Goal: Task Accomplishment & Management: Complete application form

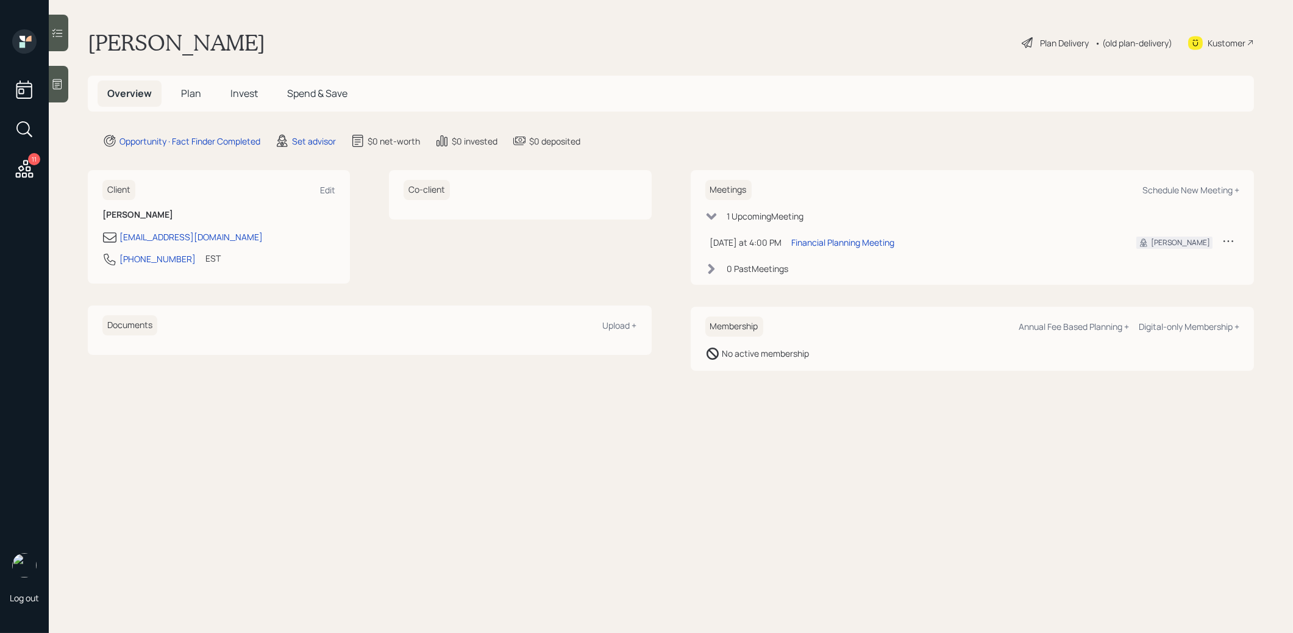
click at [57, 85] on icon at bounding box center [57, 84] width 9 height 10
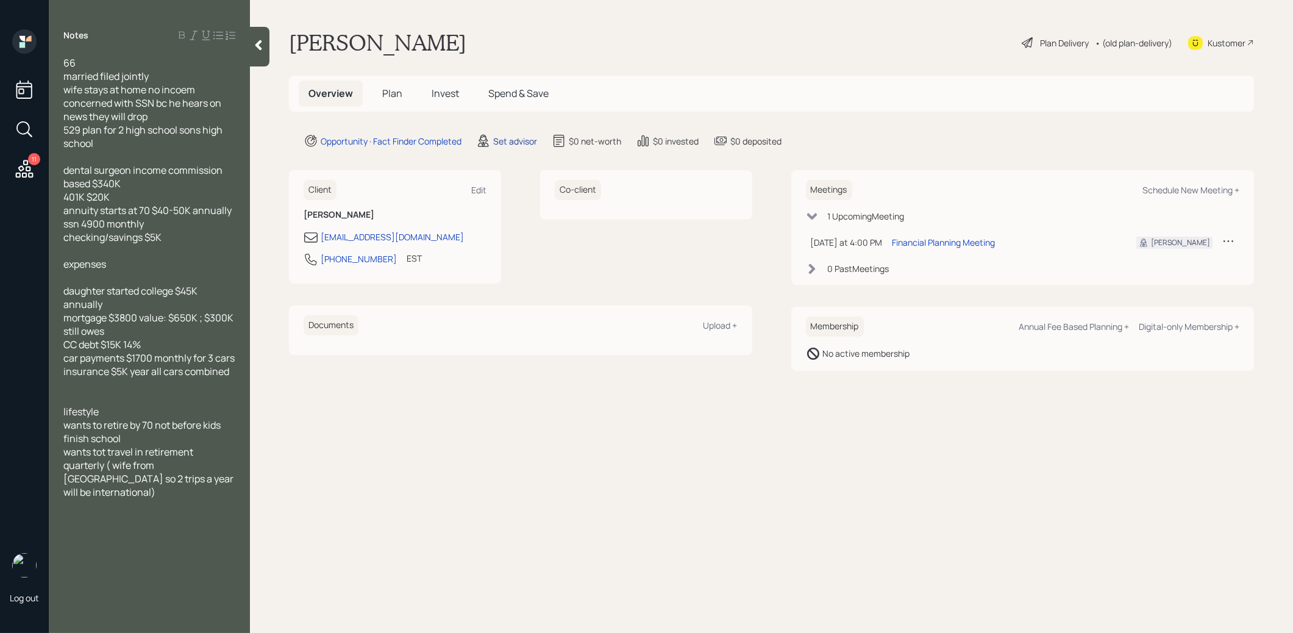
click at [513, 140] on div "Set advisor" at bounding box center [515, 141] width 44 height 13
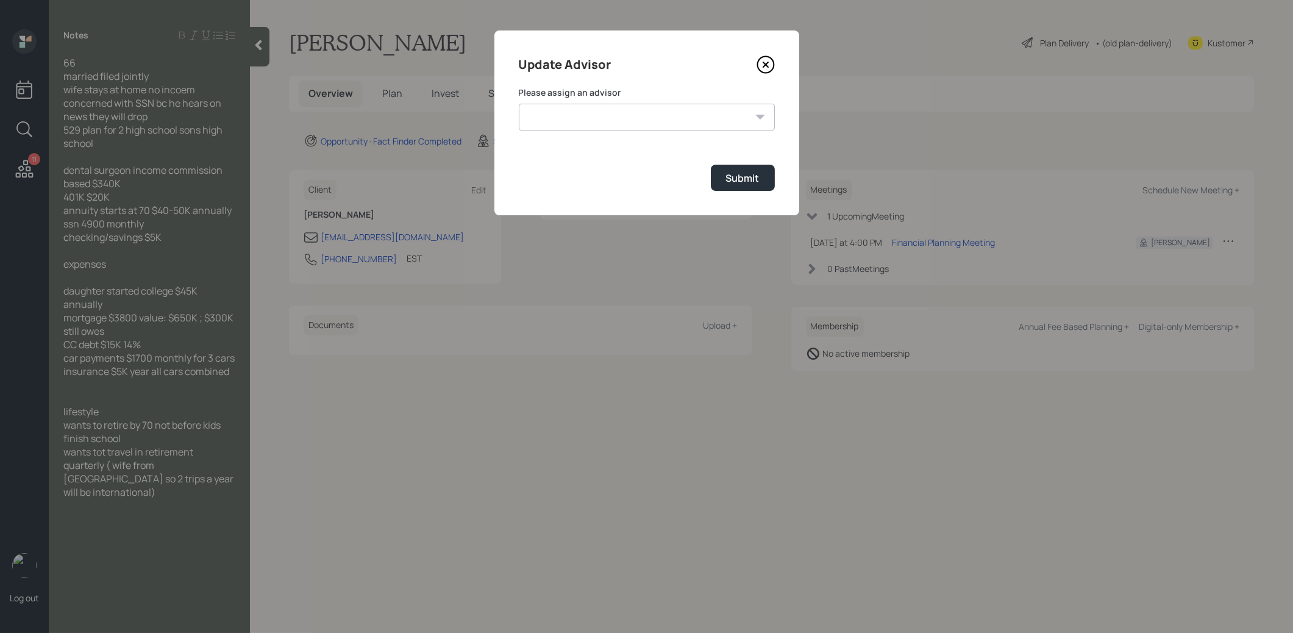
click at [641, 121] on select "[PERSON_NAME] [PERSON_NAME] [PERSON_NAME] [PERSON_NAME] End [PERSON_NAME] [PERS…" at bounding box center [647, 117] width 256 height 27
select select "8b79112e-3cfb-44f9-89e7-15267fe946c1"
click at [519, 104] on select "[PERSON_NAME] [PERSON_NAME] [PERSON_NAME] [PERSON_NAME] End [PERSON_NAME] [PERS…" at bounding box center [647, 117] width 256 height 27
click at [735, 179] on div "Submit" at bounding box center [743, 177] width 34 height 13
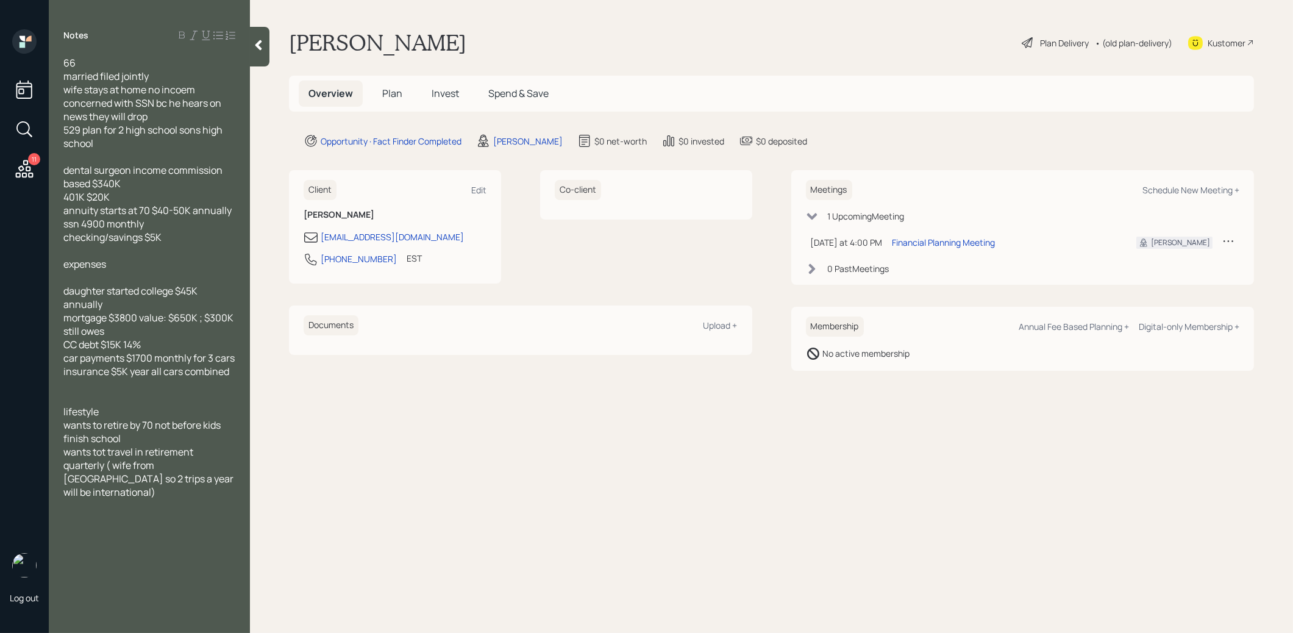
click at [391, 92] on span "Plan" at bounding box center [392, 93] width 20 height 13
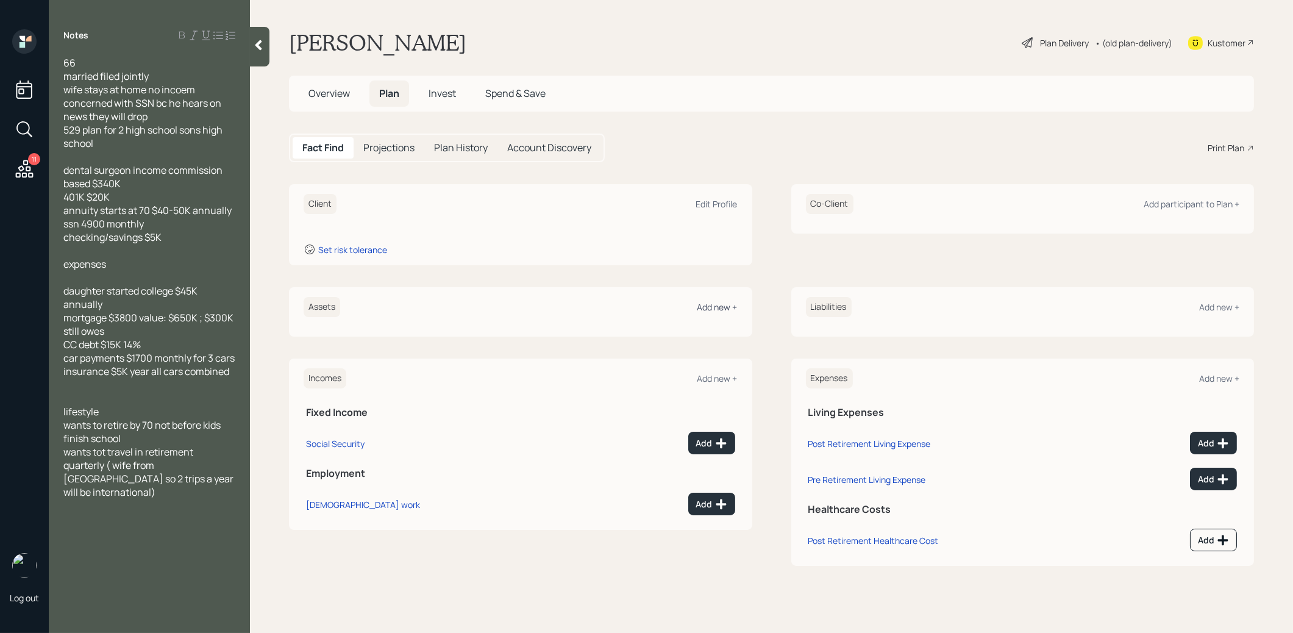
click at [728, 305] on div "Add new +" at bounding box center [717, 307] width 40 height 12
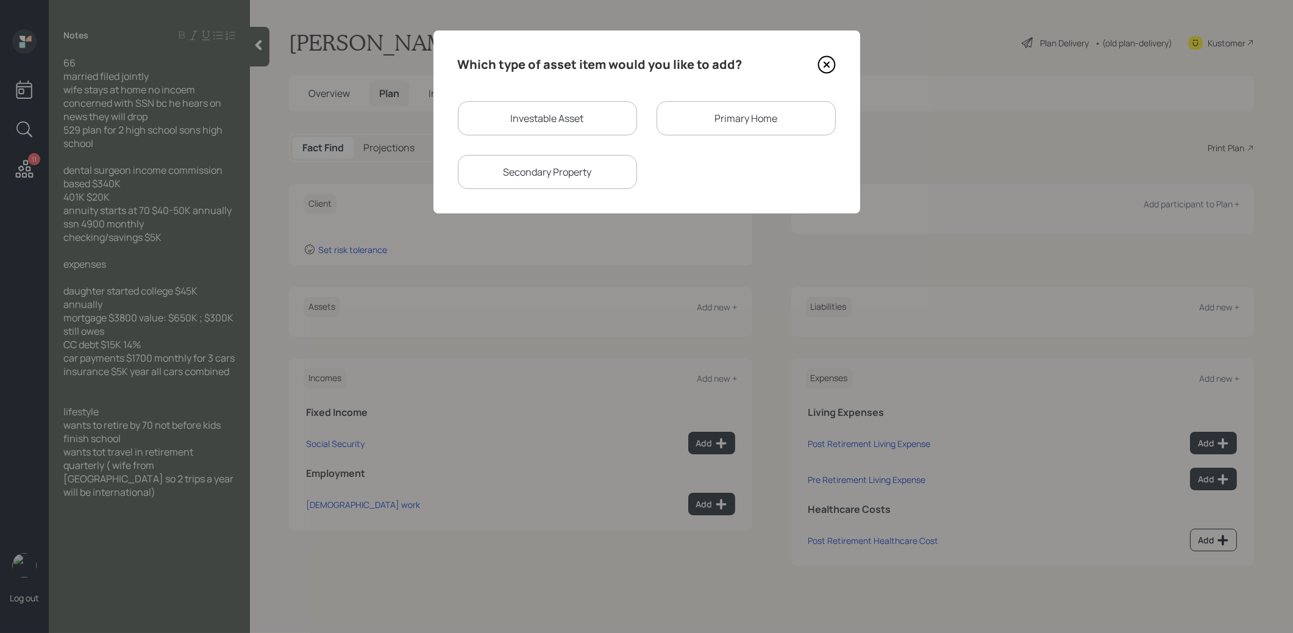
click at [574, 124] on div "Investable Asset" at bounding box center [547, 118] width 179 height 34
select select "taxable"
select select "balanced"
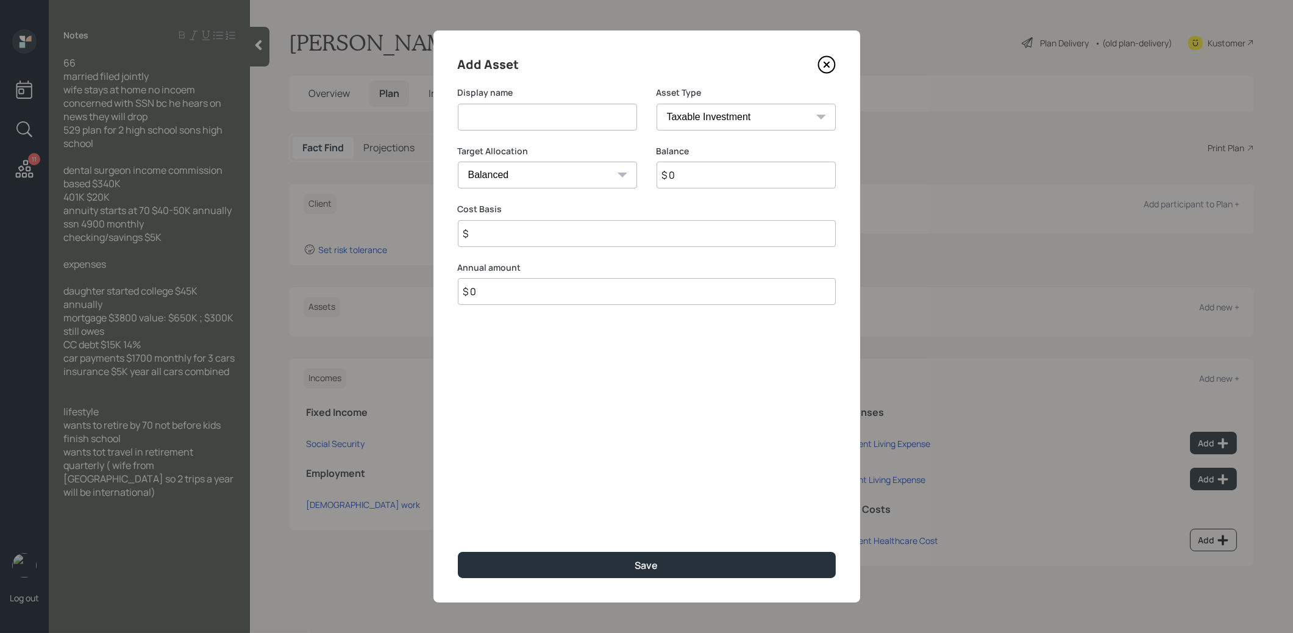
click at [574, 124] on input at bounding box center [547, 117] width 179 height 27
type input "Current 401k"
click at [755, 119] on select "SEP IRA IRA Roth IRA 401(k) Roth 401(k) 403(b) Roth 403(b) 457(b) Roth 457(b) H…" at bounding box center [745, 117] width 179 height 27
select select "company_sponsored"
click at [656, 104] on select "SEP IRA IRA Roth IRA 401(k) Roth 401(k) 403(b) Roth 403(b) 457(b) Roth 457(b) H…" at bounding box center [745, 117] width 179 height 27
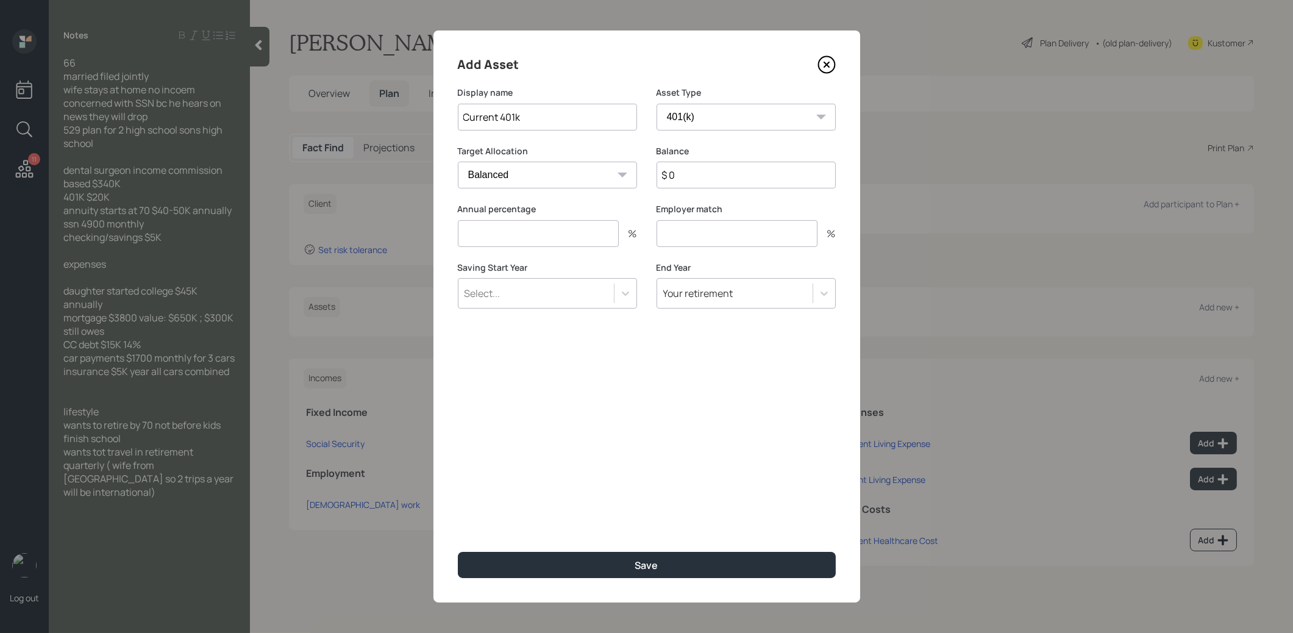
click at [689, 179] on input "$ 0" at bounding box center [745, 175] width 179 height 27
type input "$ 20,000"
click at [588, 240] on input "number" at bounding box center [538, 233] width 161 height 27
type input "0"
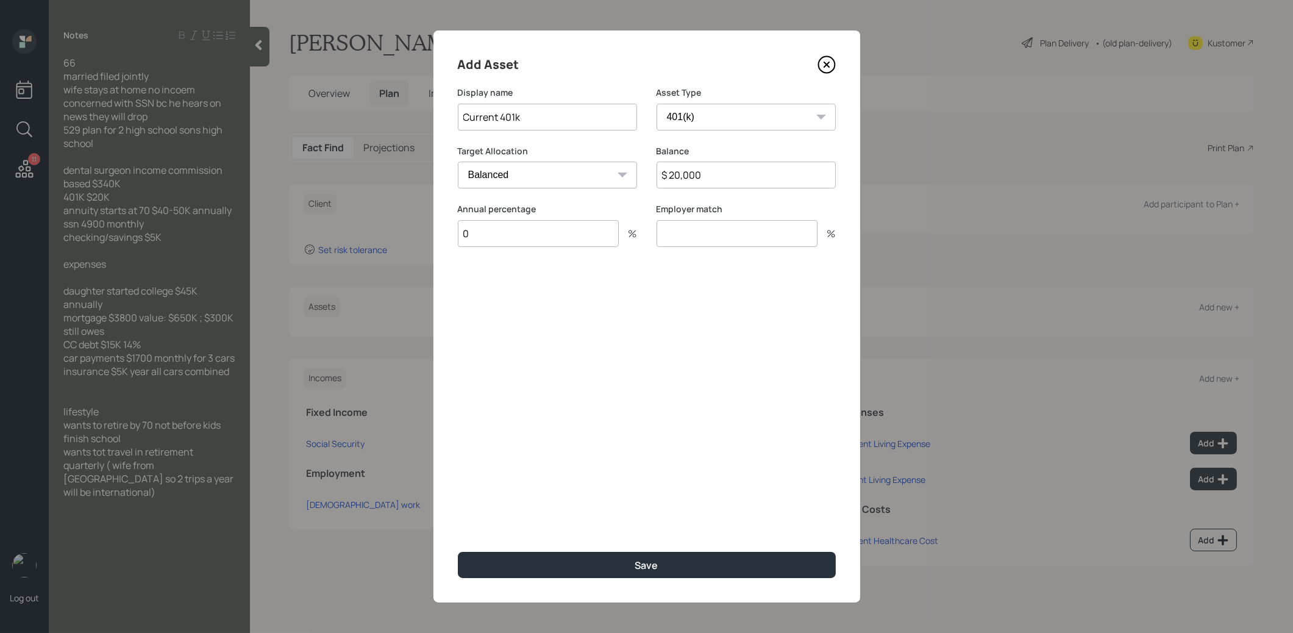
click at [704, 233] on input "number" at bounding box center [736, 233] width 161 height 27
type input "0"
click at [533, 562] on button "Save" at bounding box center [647, 565] width 378 height 26
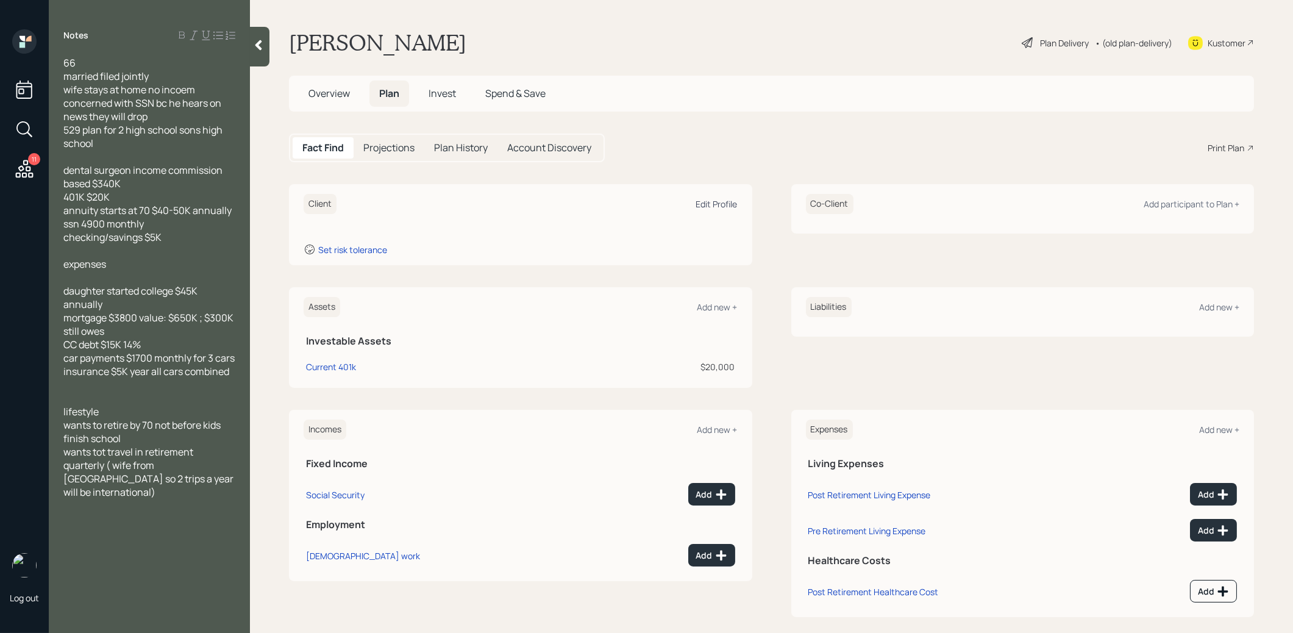
click at [717, 202] on div "Edit Profile" at bounding box center [716, 204] width 41 height 12
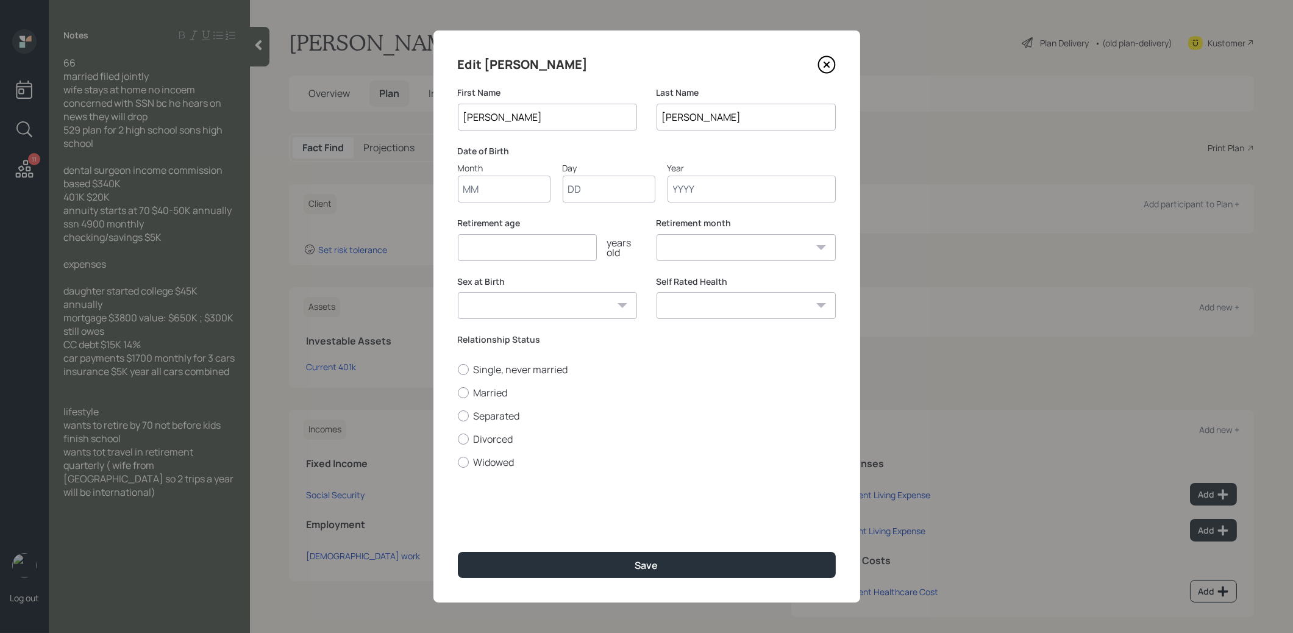
click at [482, 193] on input "Month" at bounding box center [504, 189] width 93 height 27
type input "01"
type input "1960"
select select "1"
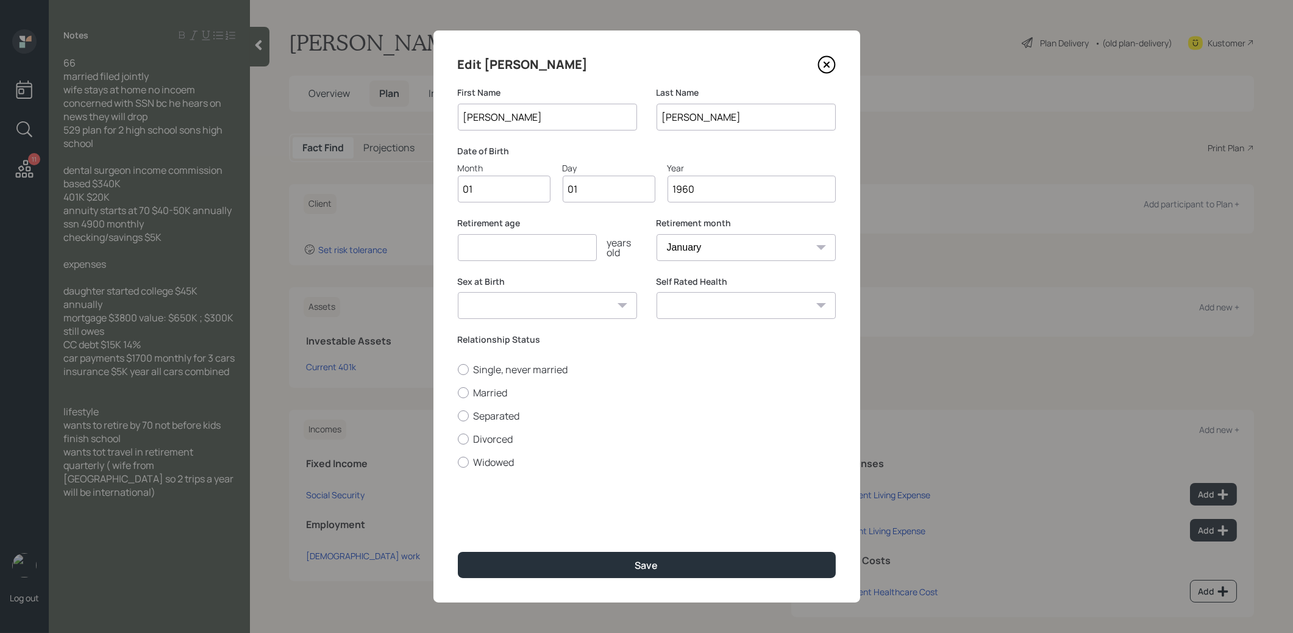
type input "1960"
click at [469, 251] on input "number" at bounding box center [527, 247] width 139 height 27
type input "70"
click at [463, 393] on div at bounding box center [463, 392] width 11 height 11
click at [458, 393] on input "Married" at bounding box center [457, 392] width 1 height 1
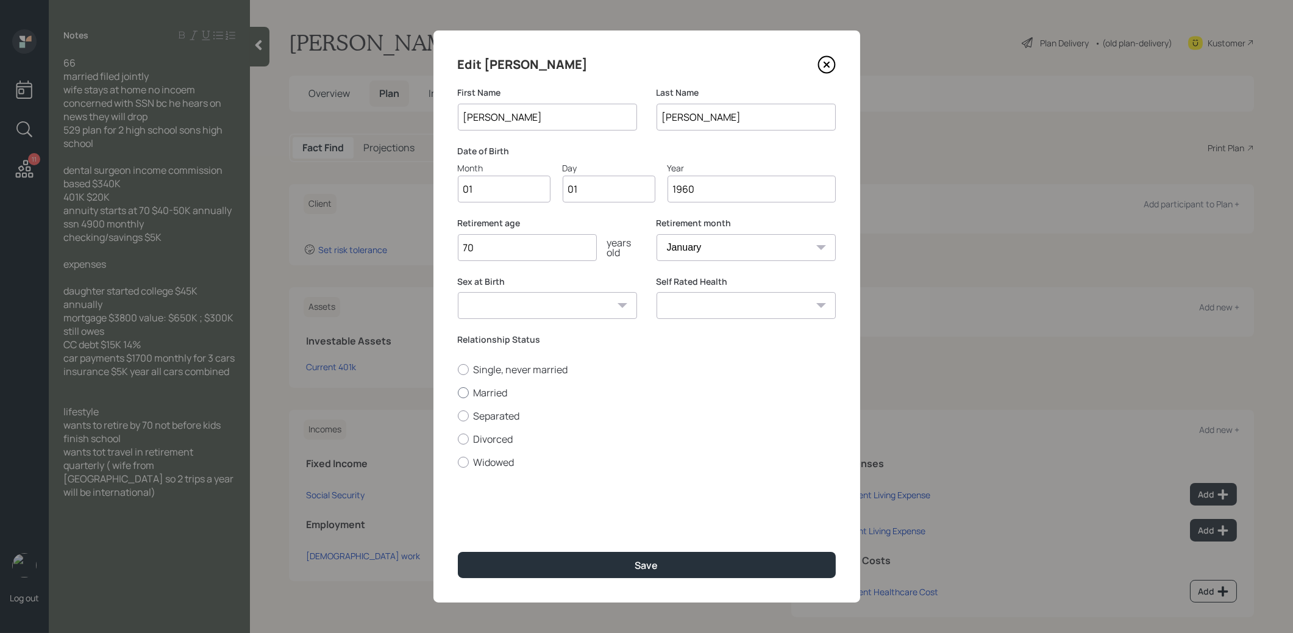
radio input "true"
click at [520, 560] on button "Save" at bounding box center [647, 565] width 378 height 26
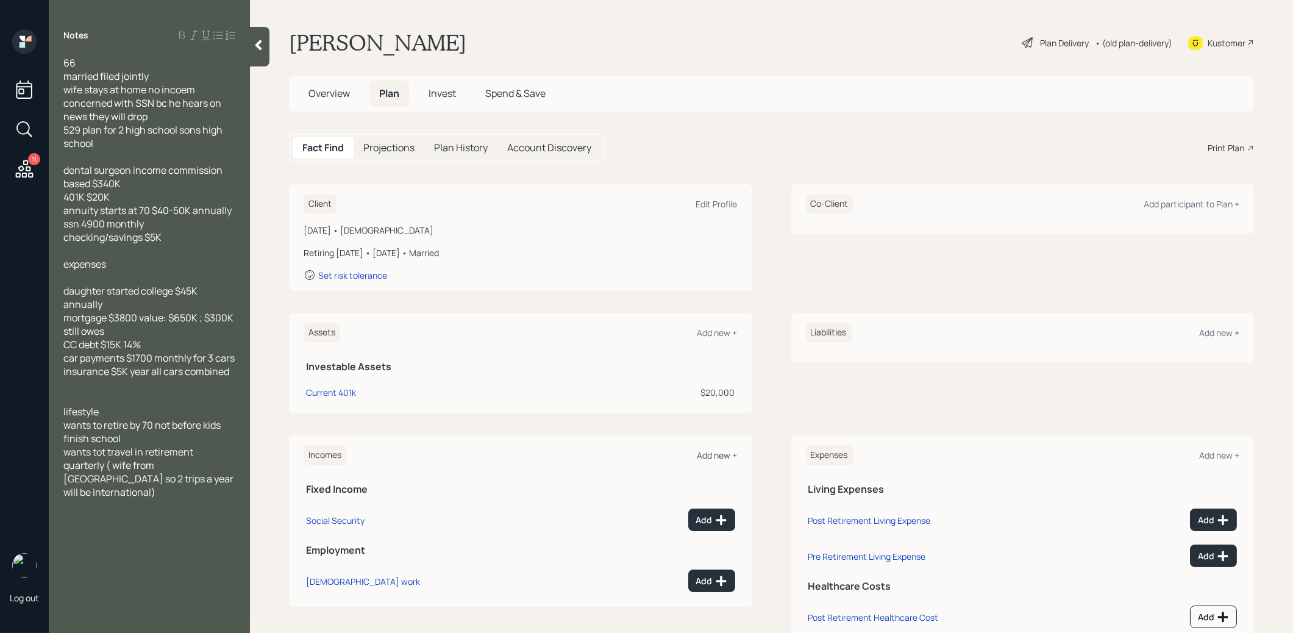
click at [714, 452] on div "Add new +" at bounding box center [717, 455] width 40 height 12
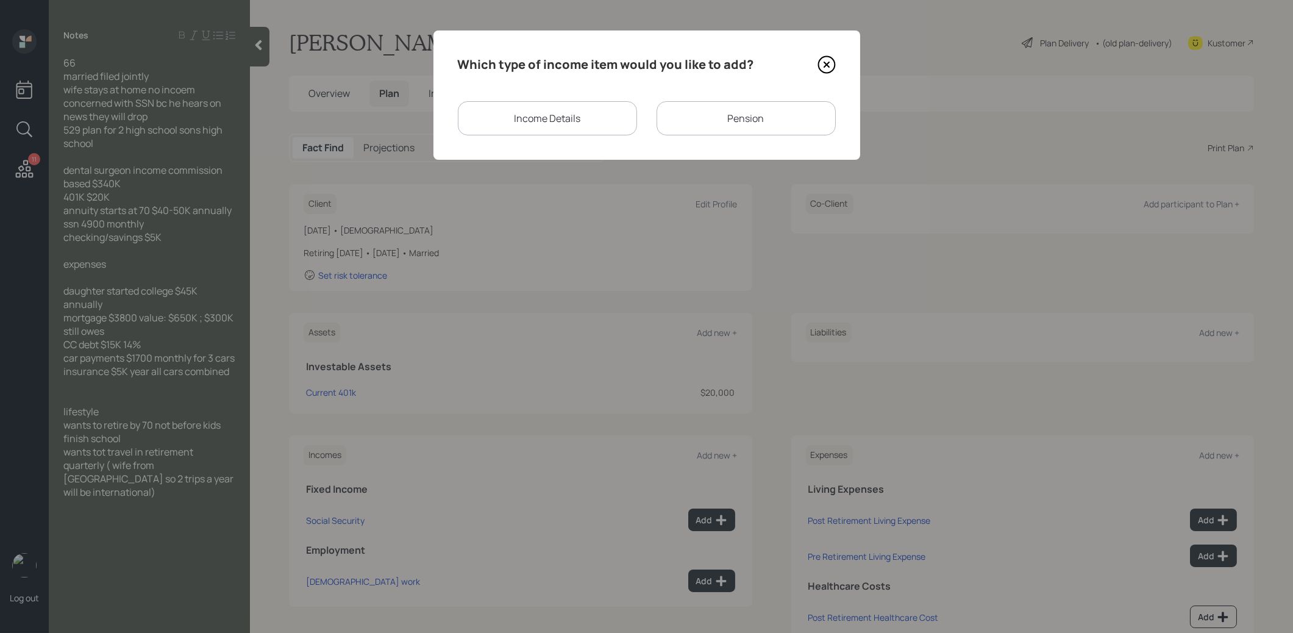
click at [707, 125] on div "Pension" at bounding box center [745, 118] width 179 height 34
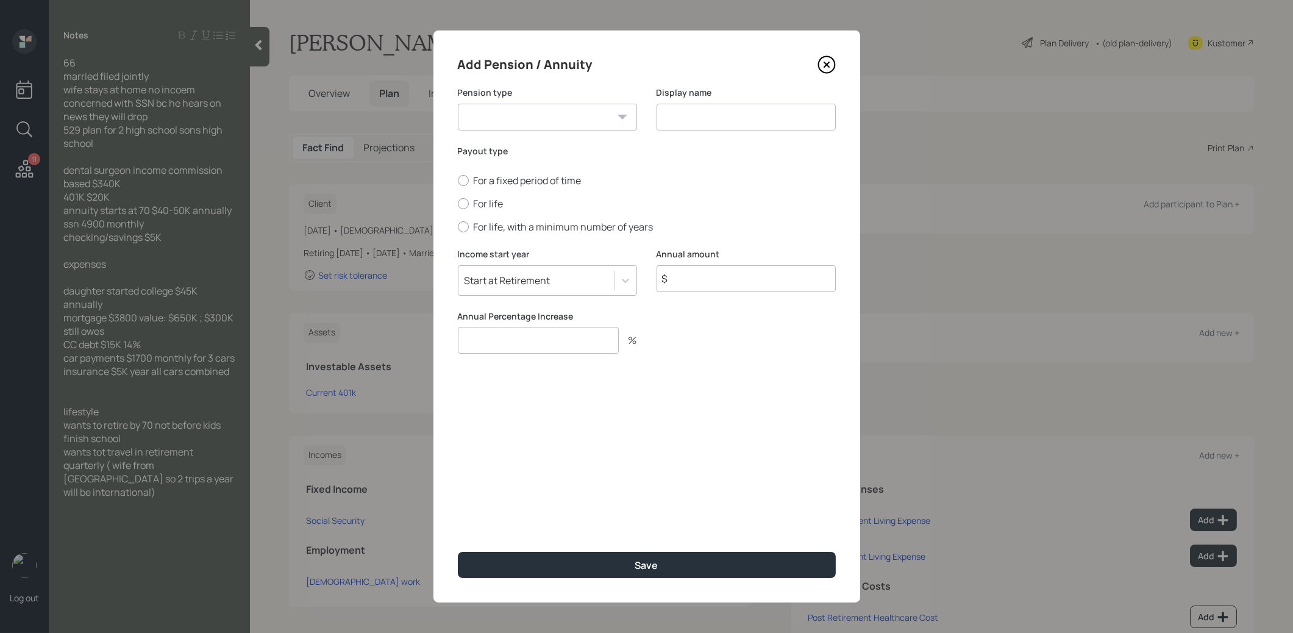
click at [602, 112] on select "Pension Annuity" at bounding box center [547, 117] width 179 height 27
select select "pension"
click at [458, 104] on select "Pension Annuity" at bounding box center [547, 117] width 179 height 27
click at [690, 113] on input at bounding box center [745, 117] width 179 height 27
type input "Pension"
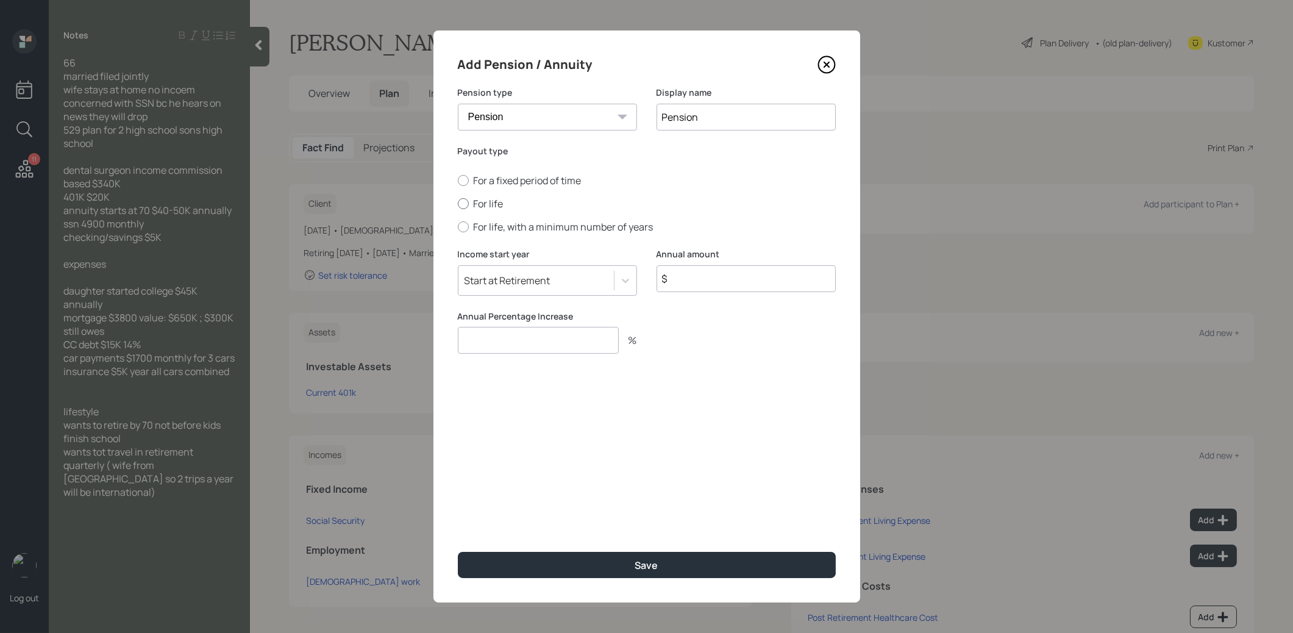
click at [466, 202] on div at bounding box center [463, 203] width 11 height 11
click at [458, 204] on input "For life" at bounding box center [457, 204] width 1 height 1
radio input "true"
click at [503, 280] on div "Start at Retirement" at bounding box center [507, 280] width 86 height 13
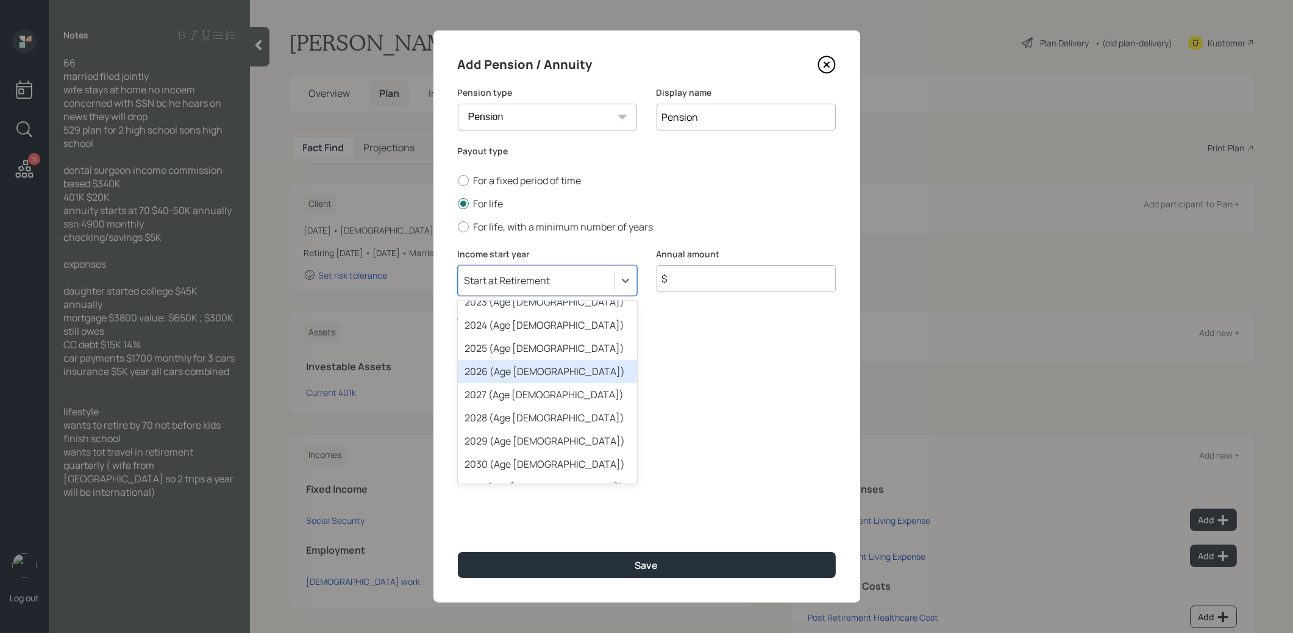
scroll to position [60, 0]
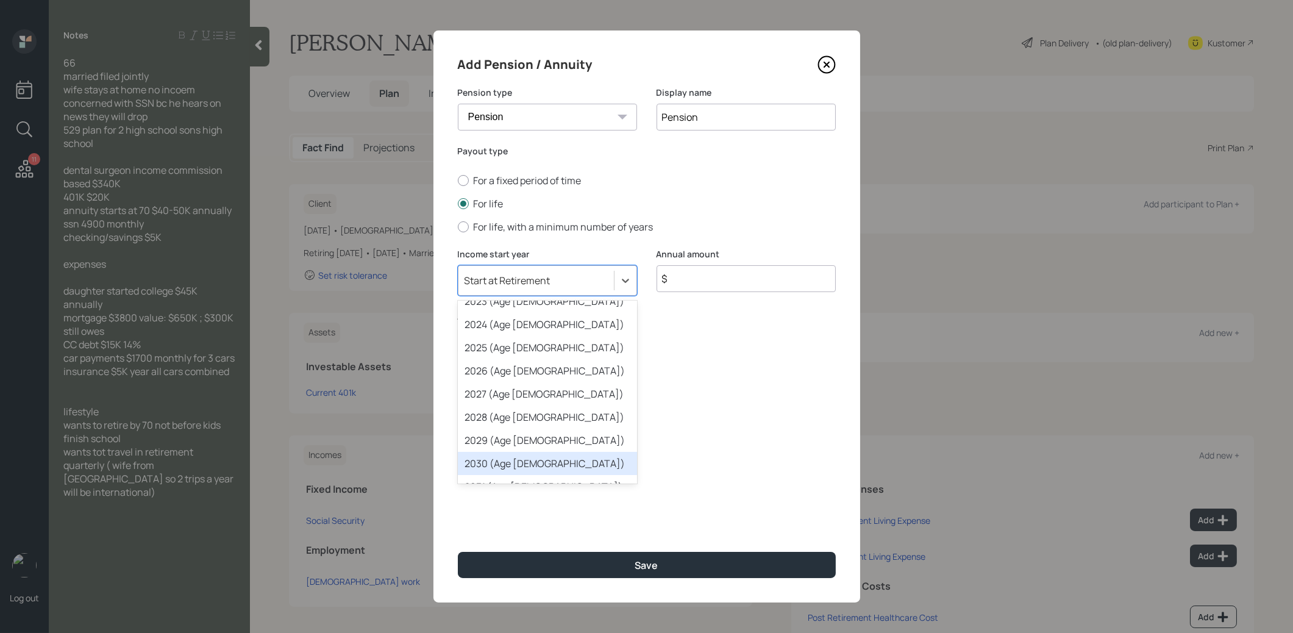
click at [514, 461] on div "2030 (Age 70)" at bounding box center [547, 463] width 179 height 23
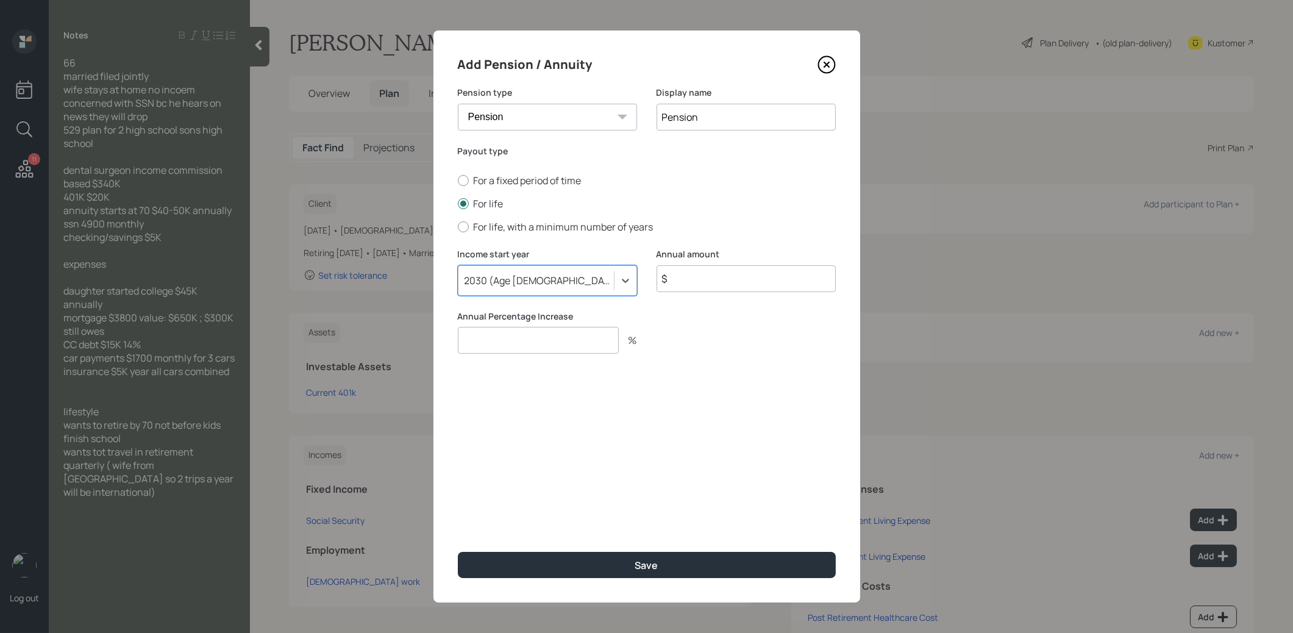
click at [725, 281] on input "$" at bounding box center [745, 278] width 179 height 27
type input "$ 40,000"
click at [585, 341] on input "number" at bounding box center [538, 340] width 161 height 27
type input "0"
click at [569, 570] on button "Save" at bounding box center [647, 565] width 378 height 26
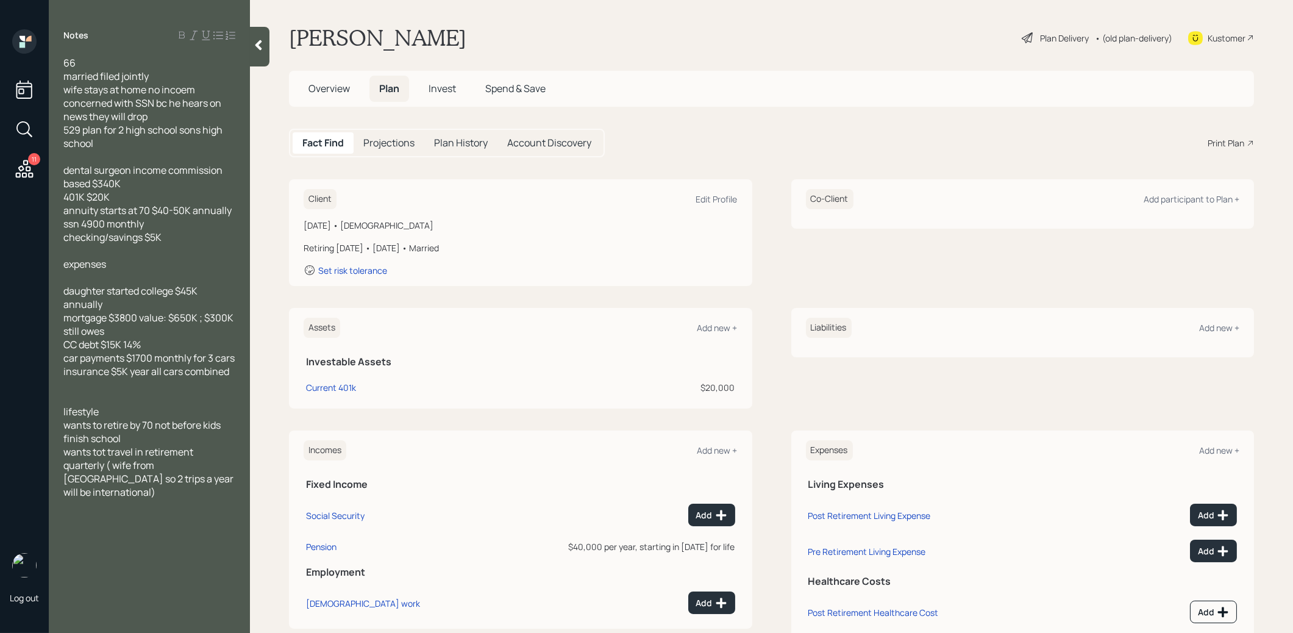
scroll to position [6, 0]
click at [700, 517] on div "Add" at bounding box center [711, 514] width 31 height 12
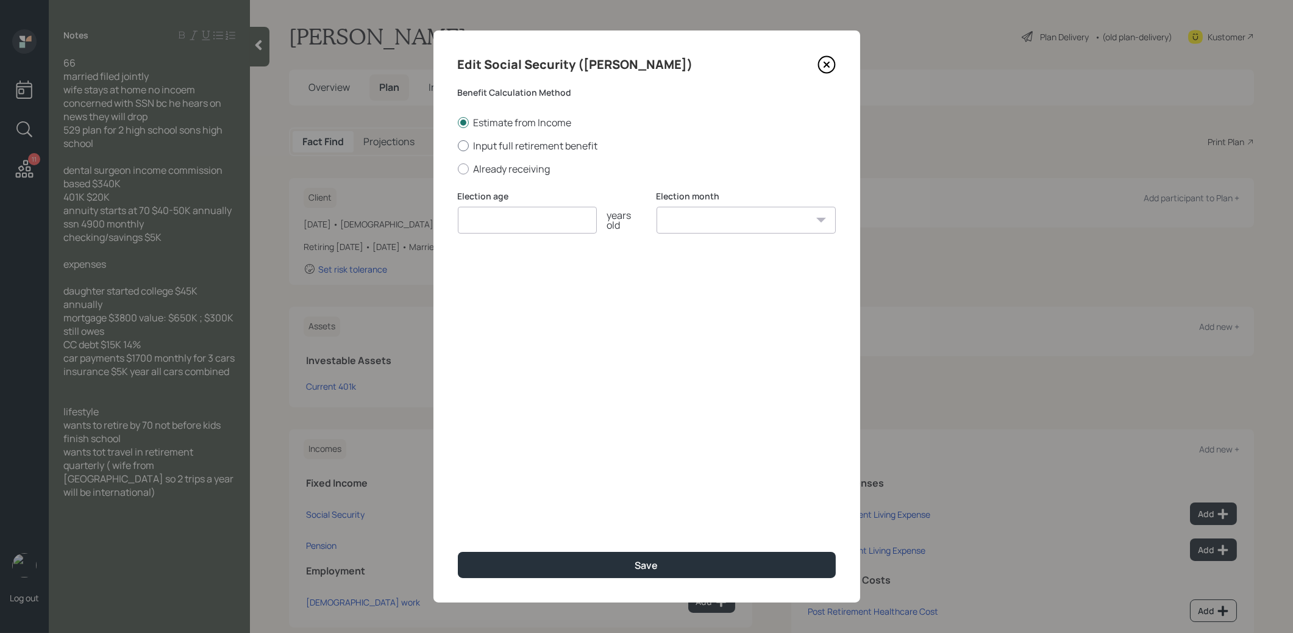
click at [462, 143] on div at bounding box center [463, 145] width 11 height 11
click at [458, 145] on input "Input full retirement benefit" at bounding box center [457, 145] width 1 height 1
radio input "true"
click at [489, 222] on input "number" at bounding box center [527, 220] width 139 height 27
type input "67"
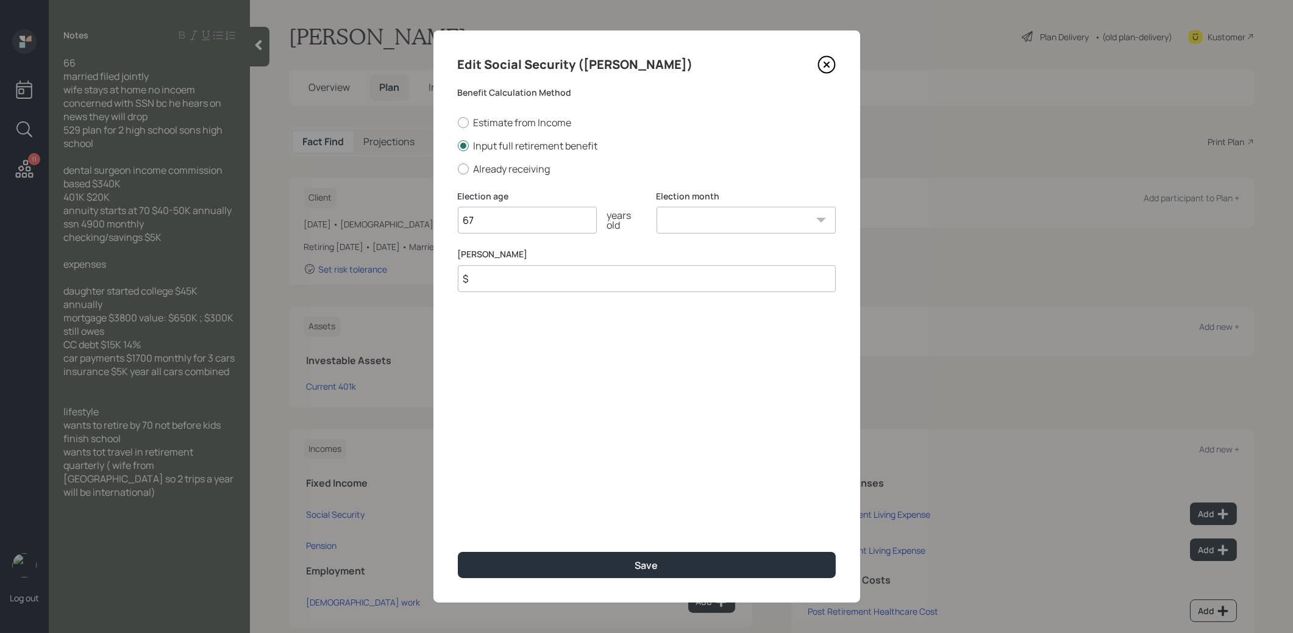
click at [709, 220] on select "January February March April May June July August September October November De…" at bounding box center [745, 220] width 179 height 27
select select "1"
click at [656, 207] on select "January February March April May June July August September October November De…" at bounding box center [745, 220] width 179 height 27
click at [613, 281] on input "$" at bounding box center [647, 278] width 378 height 27
type input "$ 1"
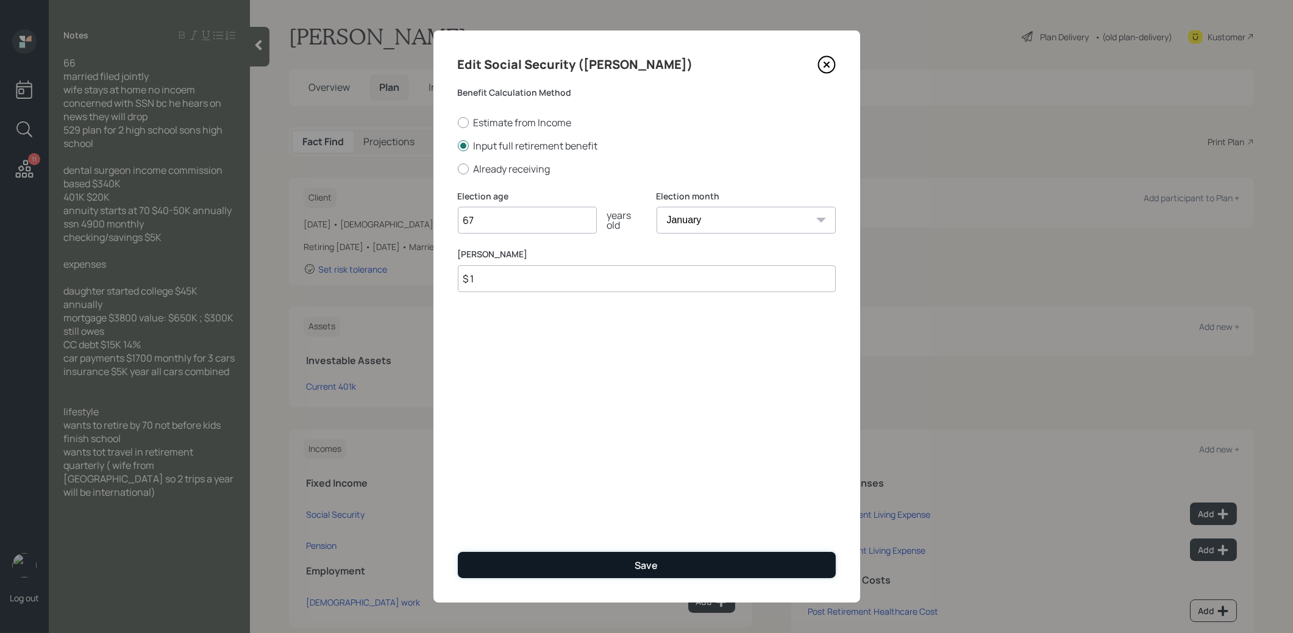
click at [548, 568] on button "Save" at bounding box center [647, 565] width 378 height 26
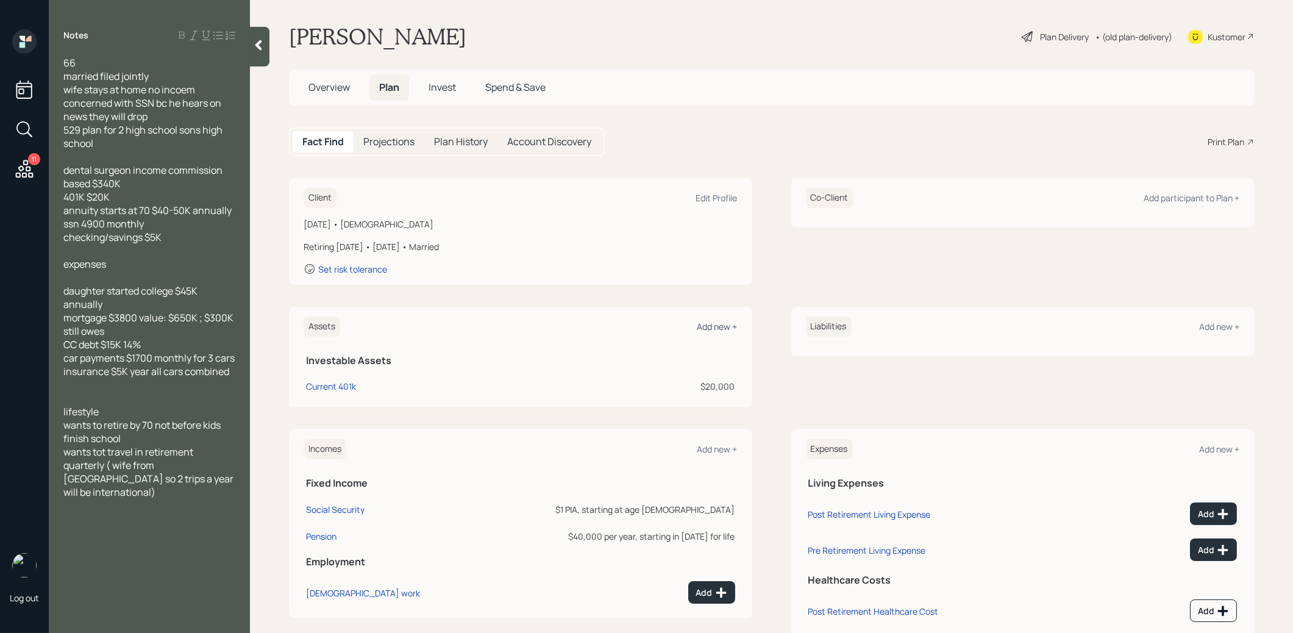
click at [719, 323] on div "Add new +" at bounding box center [717, 327] width 40 height 12
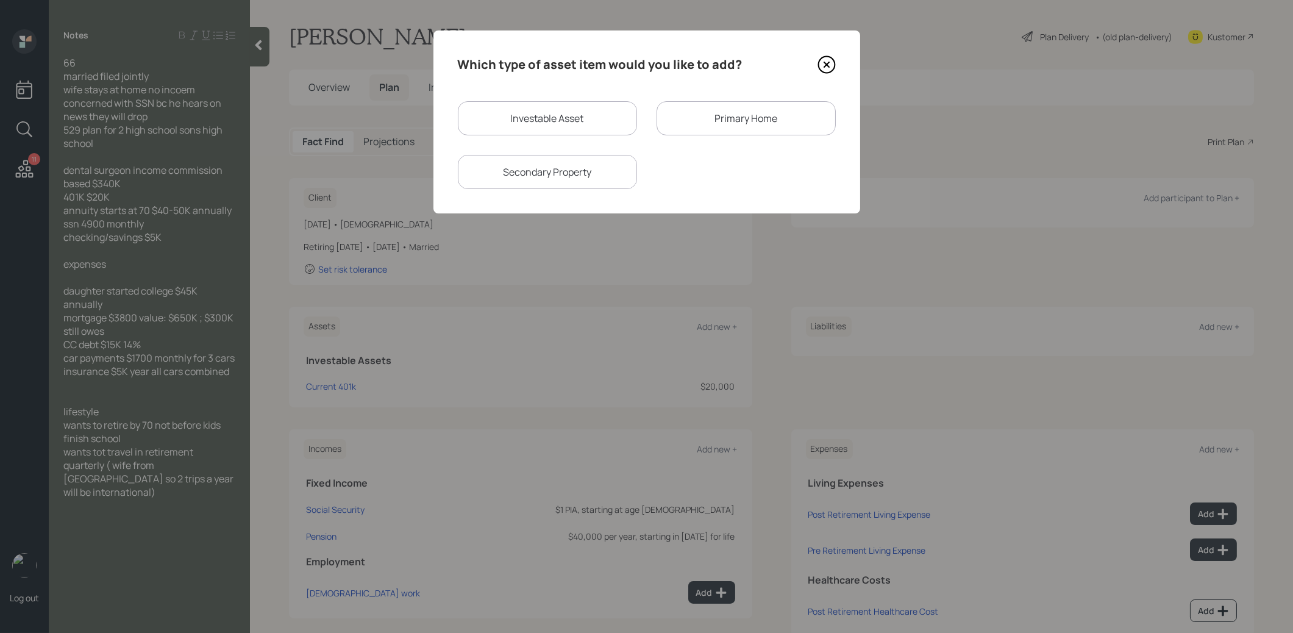
click at [594, 110] on div "Investable Asset" at bounding box center [547, 118] width 179 height 34
select select "taxable"
select select "balanced"
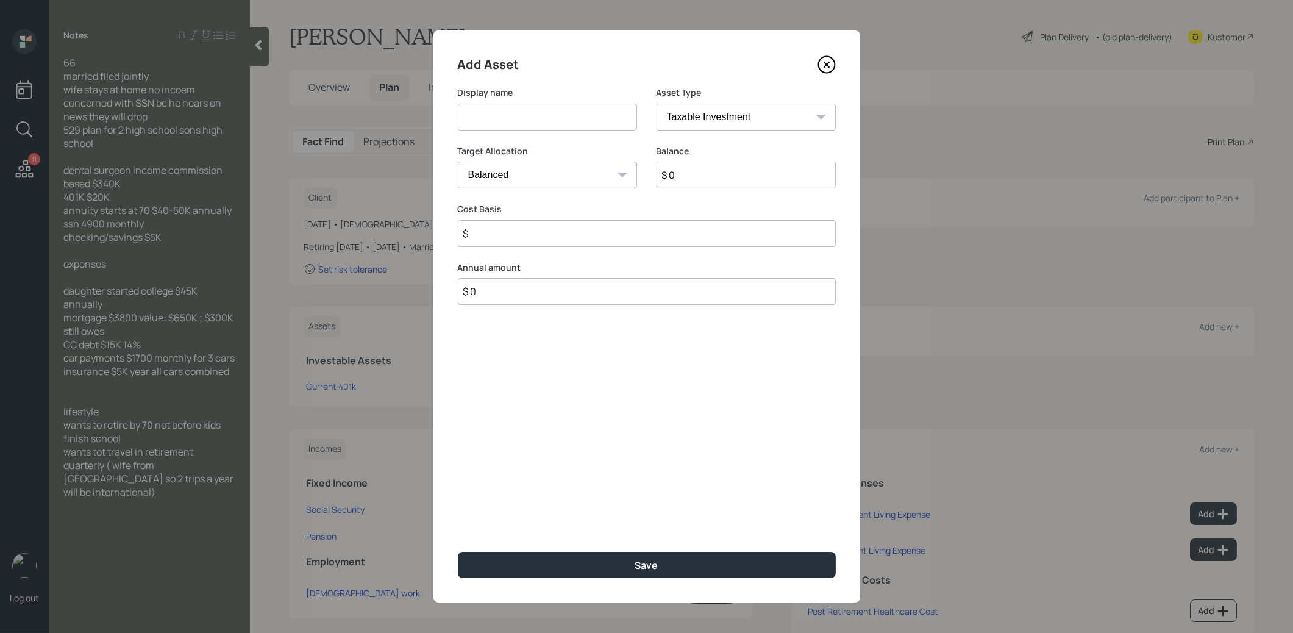
click at [577, 118] on input at bounding box center [547, 117] width 179 height 27
type input "Savings"
click at [725, 177] on input "$ 0" at bounding box center [745, 175] width 179 height 27
type input "$ 5,000"
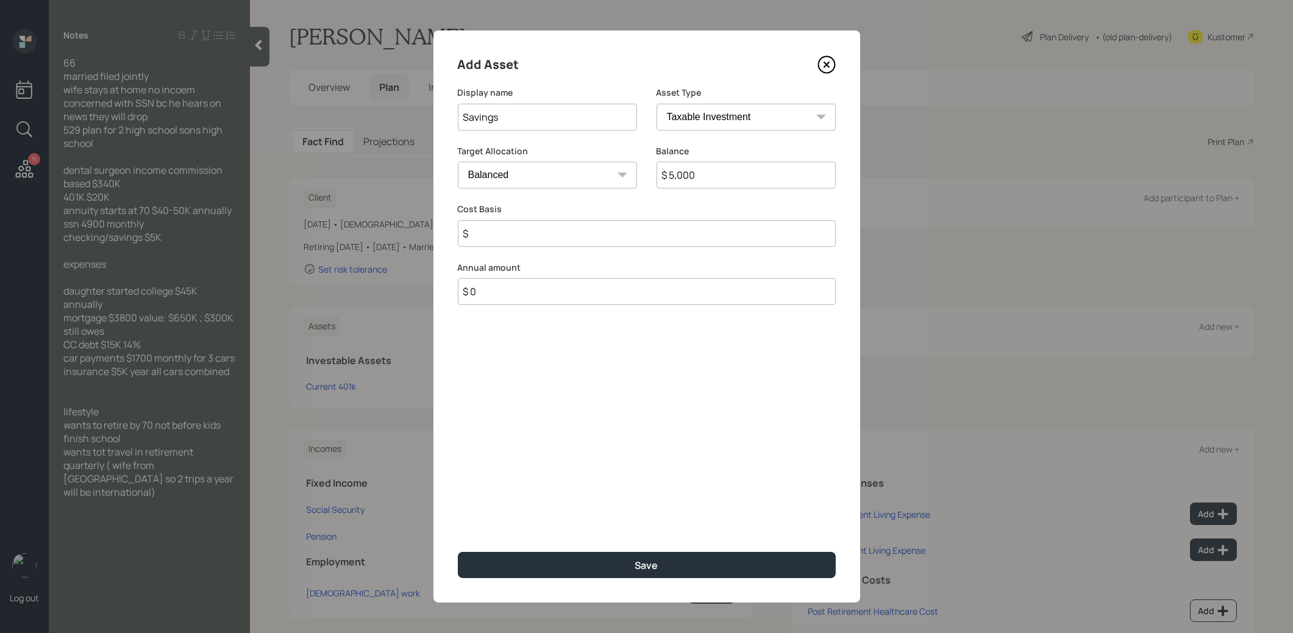
click at [697, 118] on select "SEP IRA IRA Roth IRA 401(k) Roth 401(k) 403(b) Roth 403(b) 457(b) Roth 457(b) H…" at bounding box center [745, 117] width 179 height 27
select select "cash"
click at [656, 104] on select "SEP IRA IRA Roth IRA 401(k) Roth 401(k) 403(b) Roth 403(b) 457(b) Roth 457(b) H…" at bounding box center [745, 117] width 179 height 27
type input "$"
click at [614, 236] on input "$" at bounding box center [647, 233] width 378 height 27
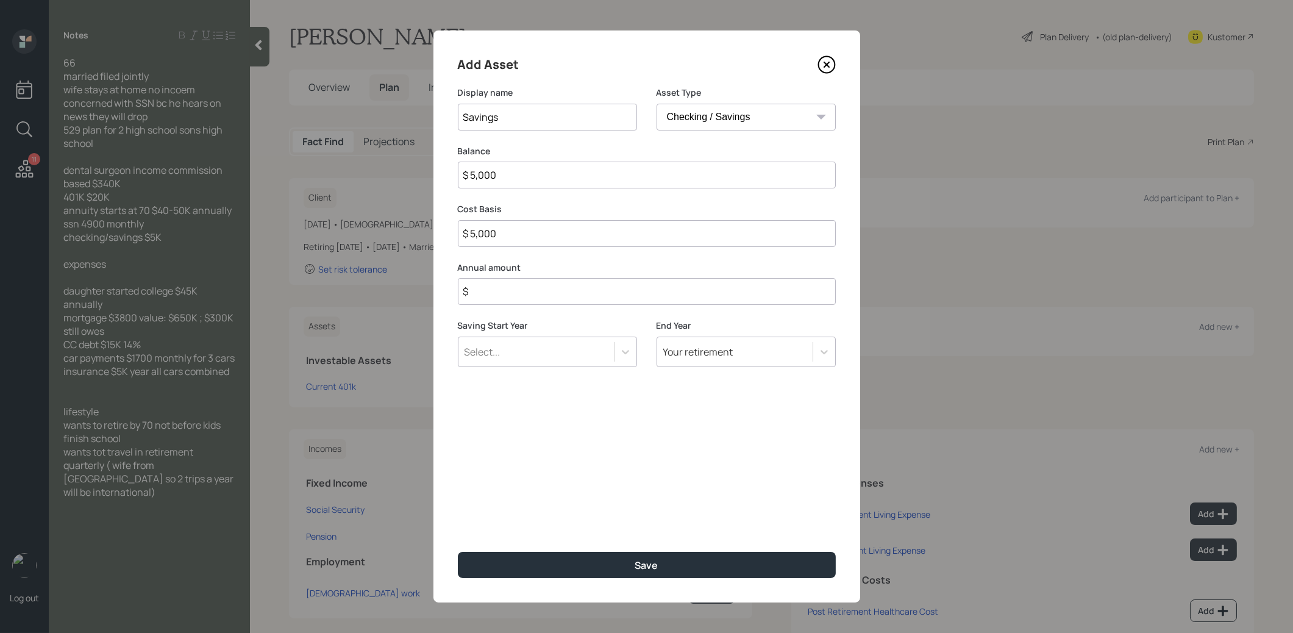
type input "$ 5,000"
click at [592, 283] on input "$" at bounding box center [647, 291] width 378 height 27
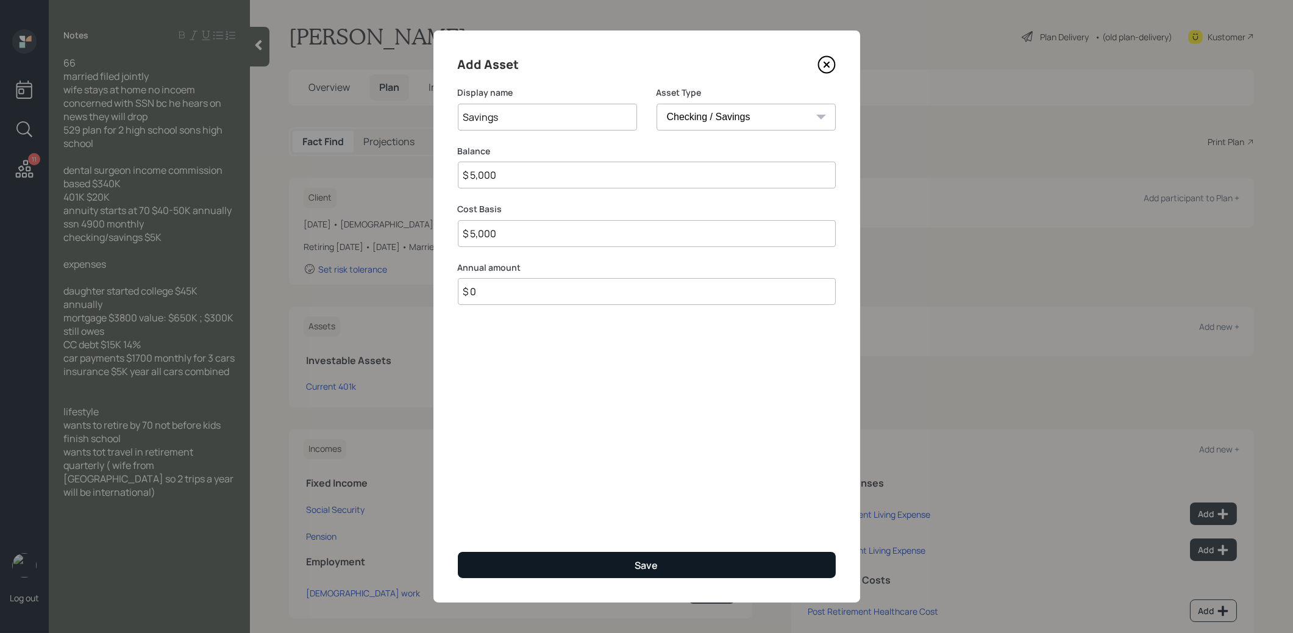
type input "$ 0"
click at [561, 564] on button "Save" at bounding box center [647, 565] width 378 height 26
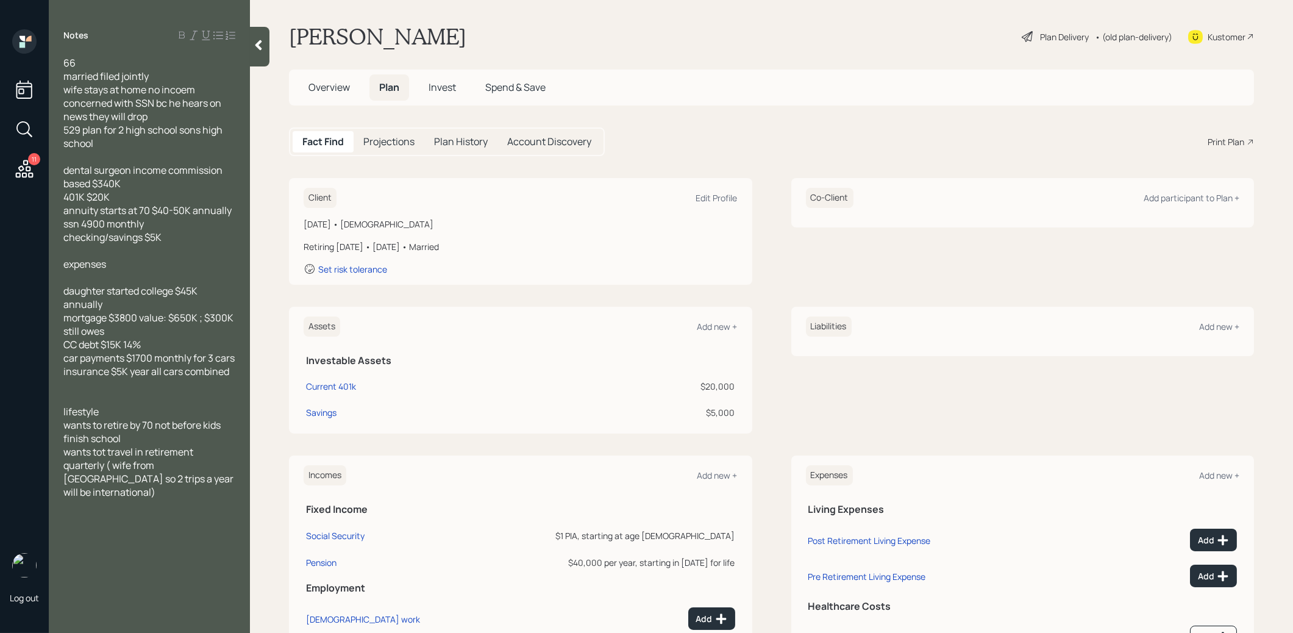
scroll to position [63, 0]
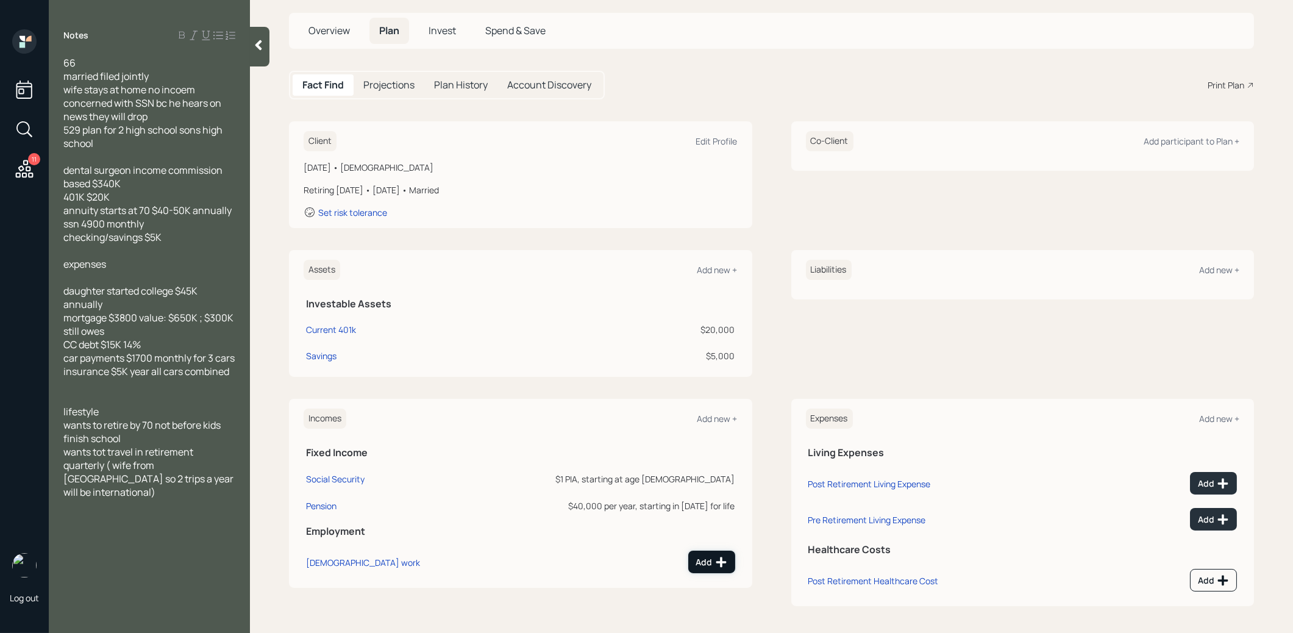
click at [697, 560] on div "Add" at bounding box center [711, 562] width 31 height 12
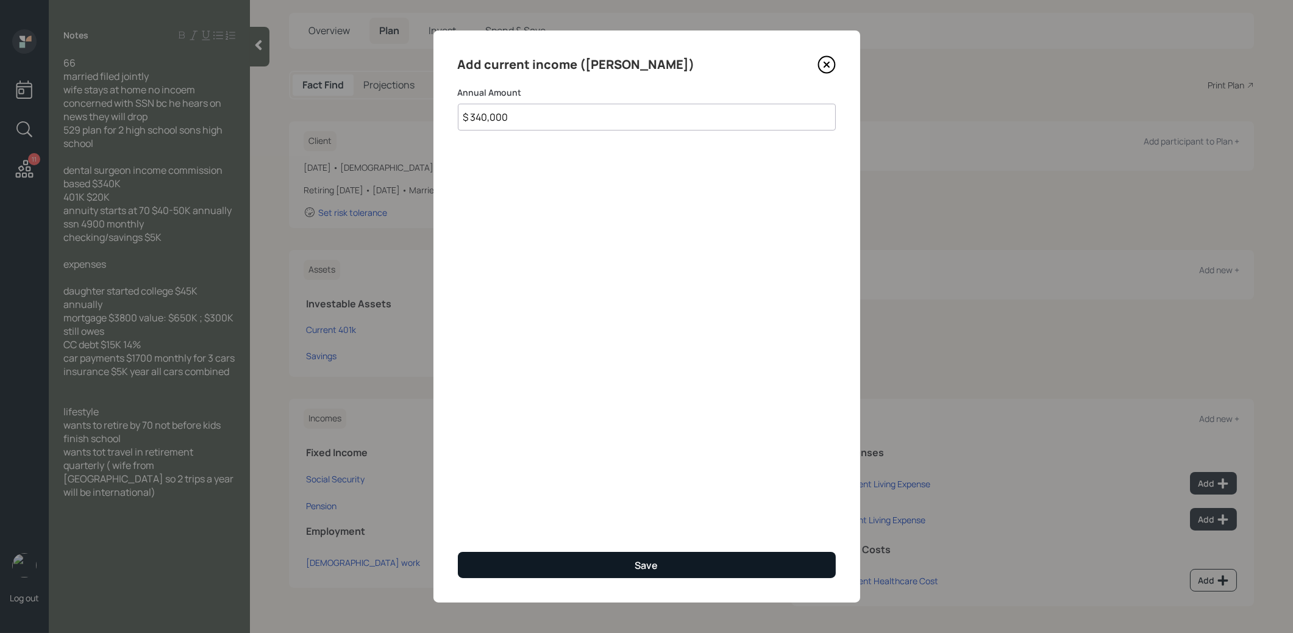
type input "$ 340,000"
click at [642, 560] on div "Save" at bounding box center [646, 564] width 23 height 13
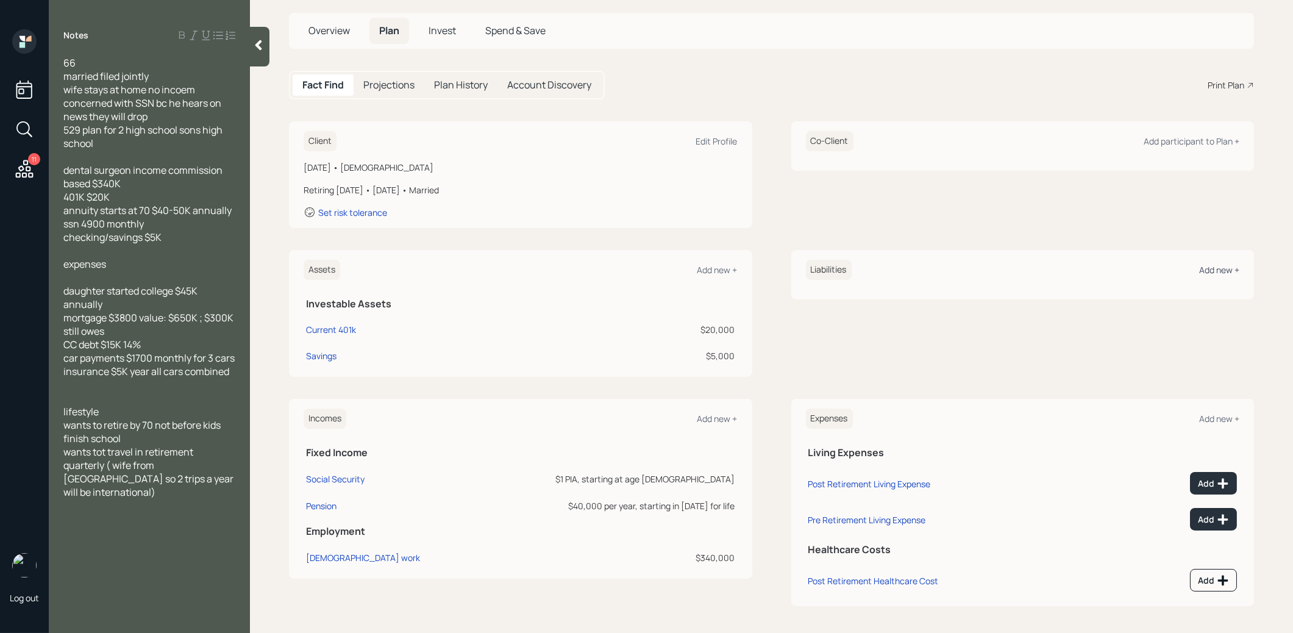
click at [1211, 272] on div "Add new +" at bounding box center [1219, 270] width 40 height 12
click at [1213, 270] on div "Add new +" at bounding box center [1219, 270] width 40 height 12
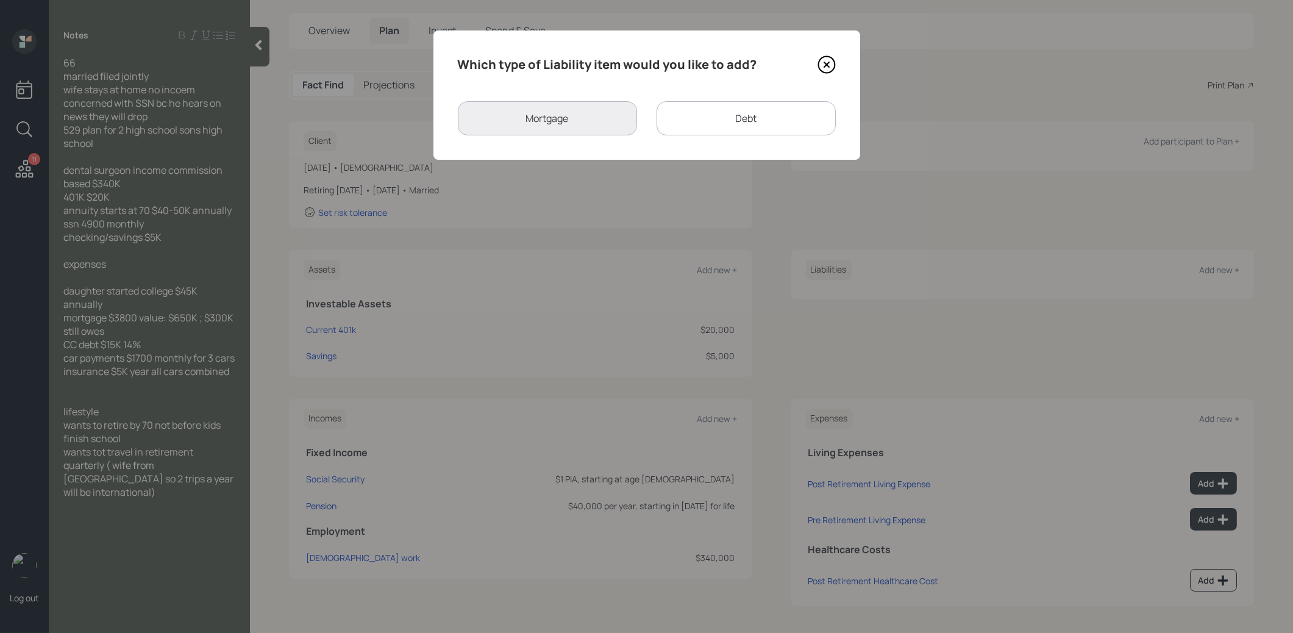
click at [708, 121] on div "Debt" at bounding box center [745, 118] width 179 height 34
select select "credit_card"
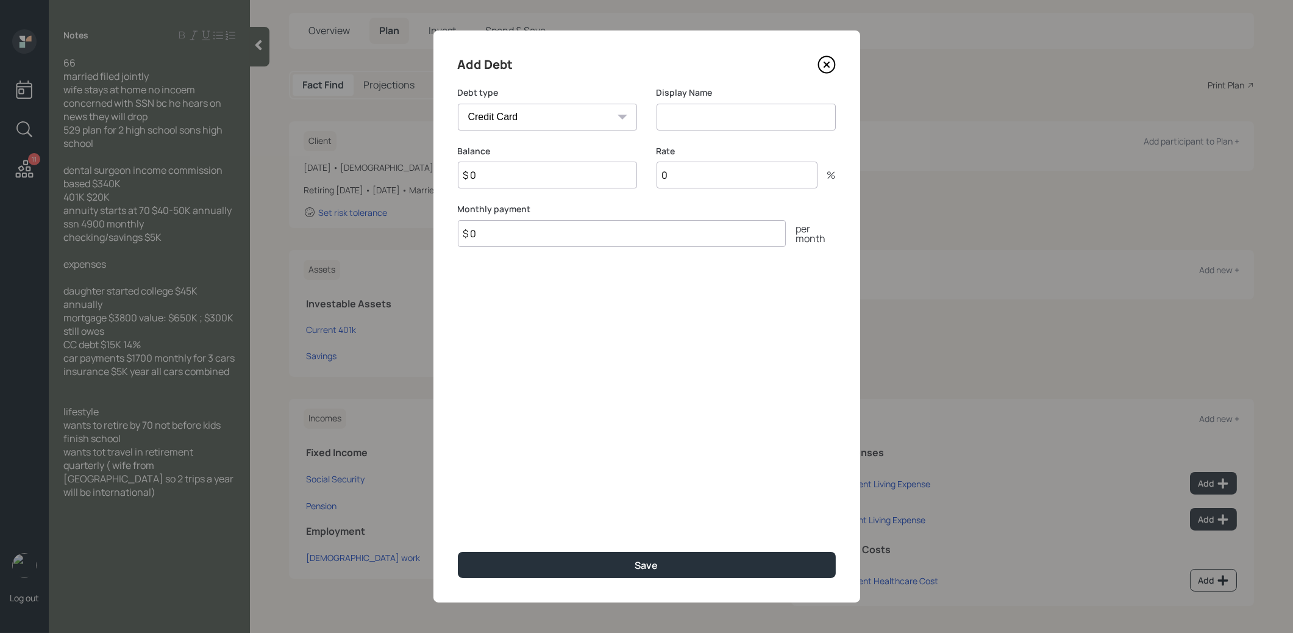
click at [668, 121] on input at bounding box center [745, 117] width 179 height 27
type input "Credit Card"
click at [555, 174] on input "$ 0" at bounding box center [547, 175] width 179 height 27
type input "$ 15,000"
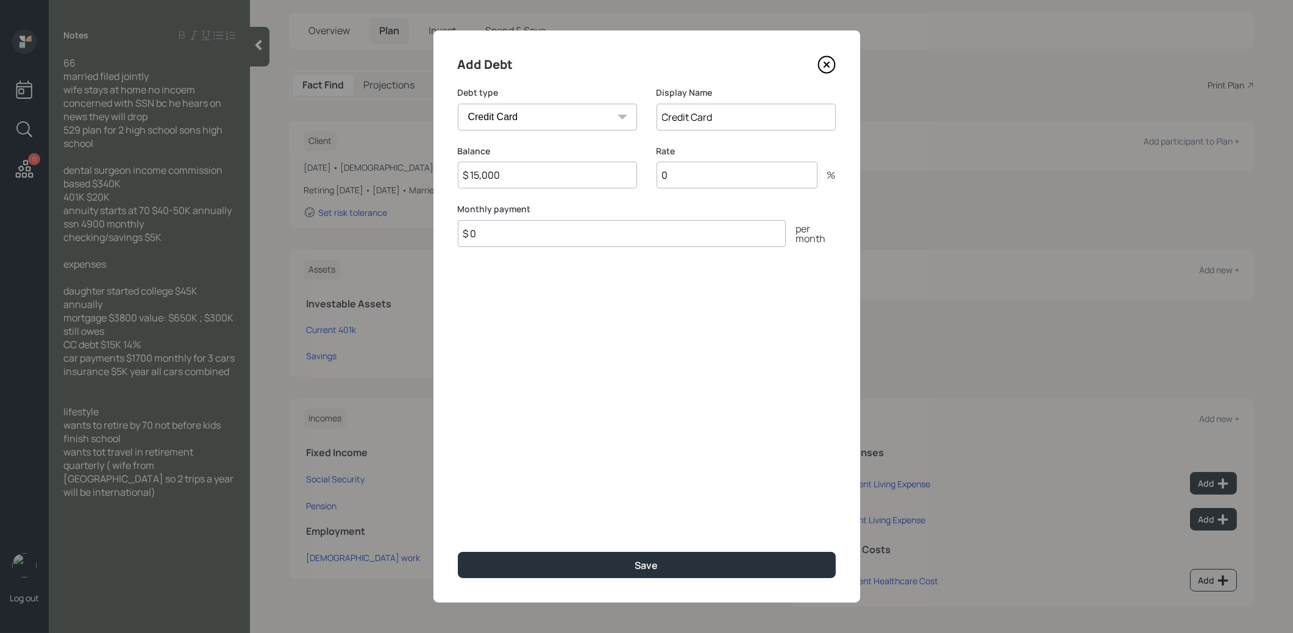
click at [742, 174] on input "0" at bounding box center [736, 175] width 161 height 27
type input "14"
click at [573, 560] on button "Save" at bounding box center [647, 565] width 378 height 26
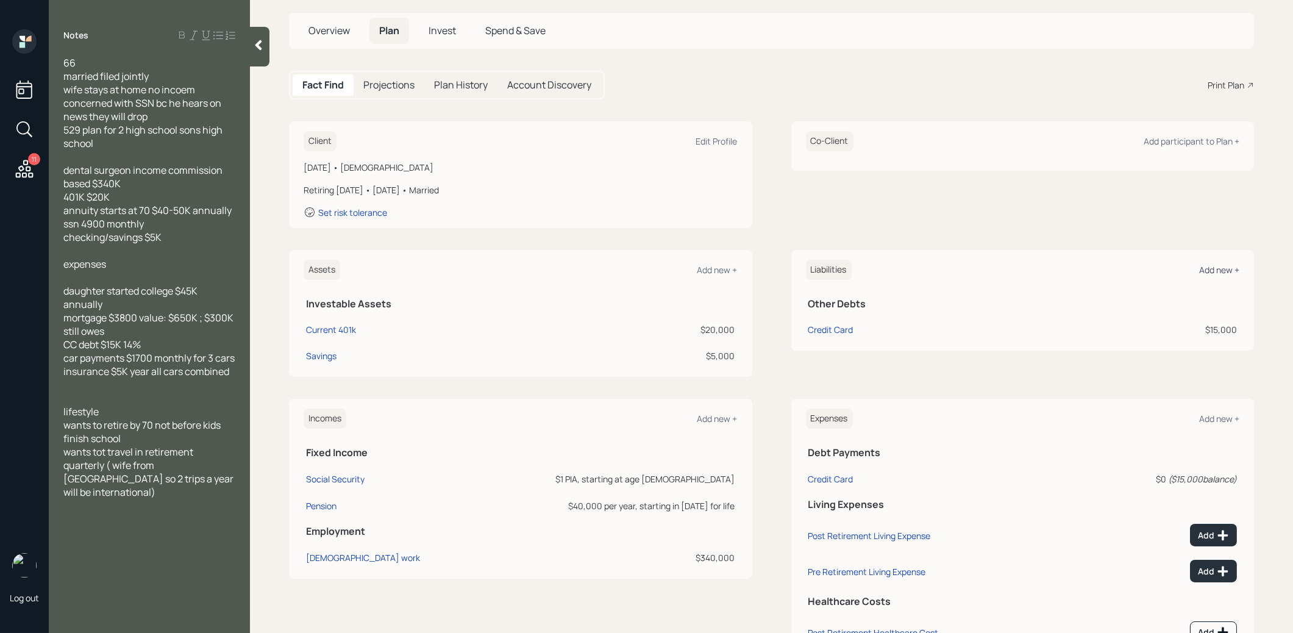
click at [1212, 266] on div "Add new +" at bounding box center [1219, 270] width 40 height 12
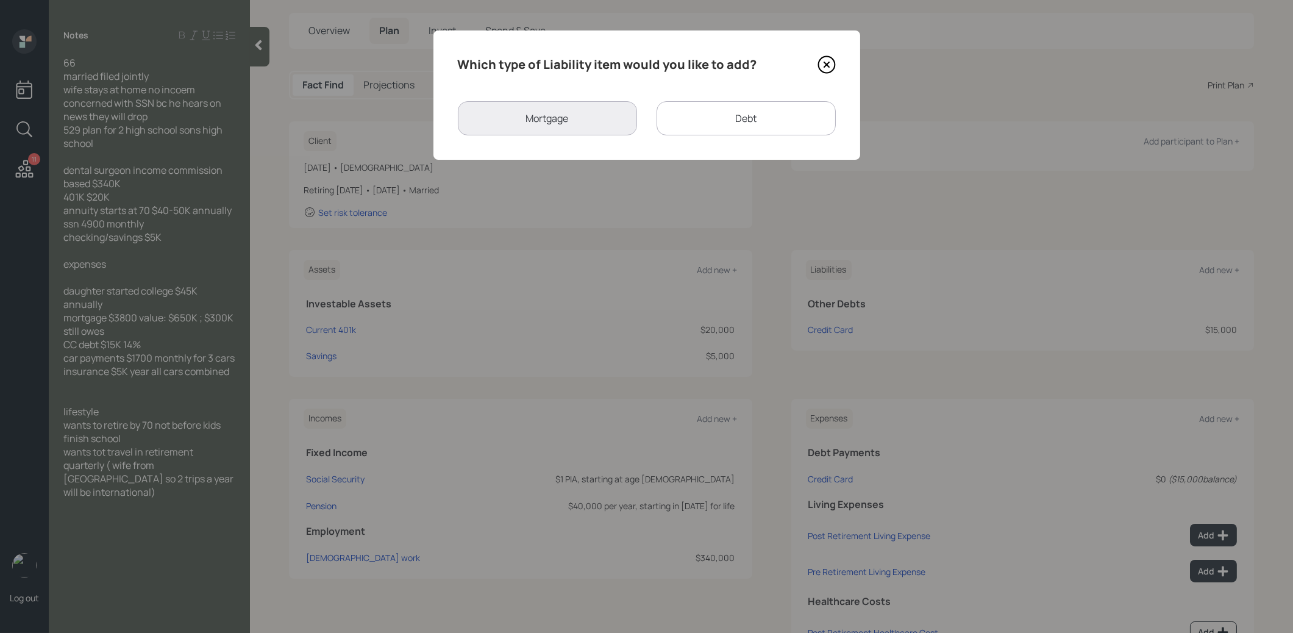
click at [735, 114] on div "Debt" at bounding box center [745, 118] width 179 height 34
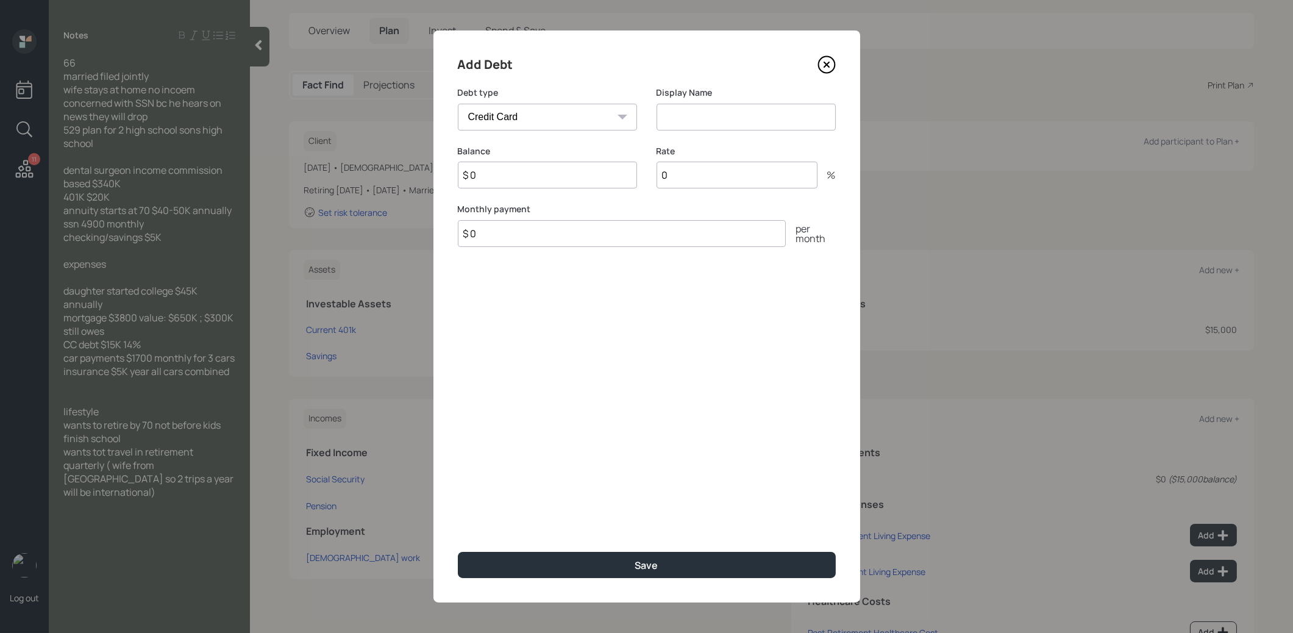
click at [595, 116] on select "Car Credit Card Medical Student Other" at bounding box center [547, 117] width 179 height 27
select select "car"
click at [458, 104] on select "Car Credit Card Medical Student Other" at bounding box center [547, 117] width 179 height 27
click at [698, 119] on input at bounding box center [745, 117] width 179 height 27
type input "Car Loan"
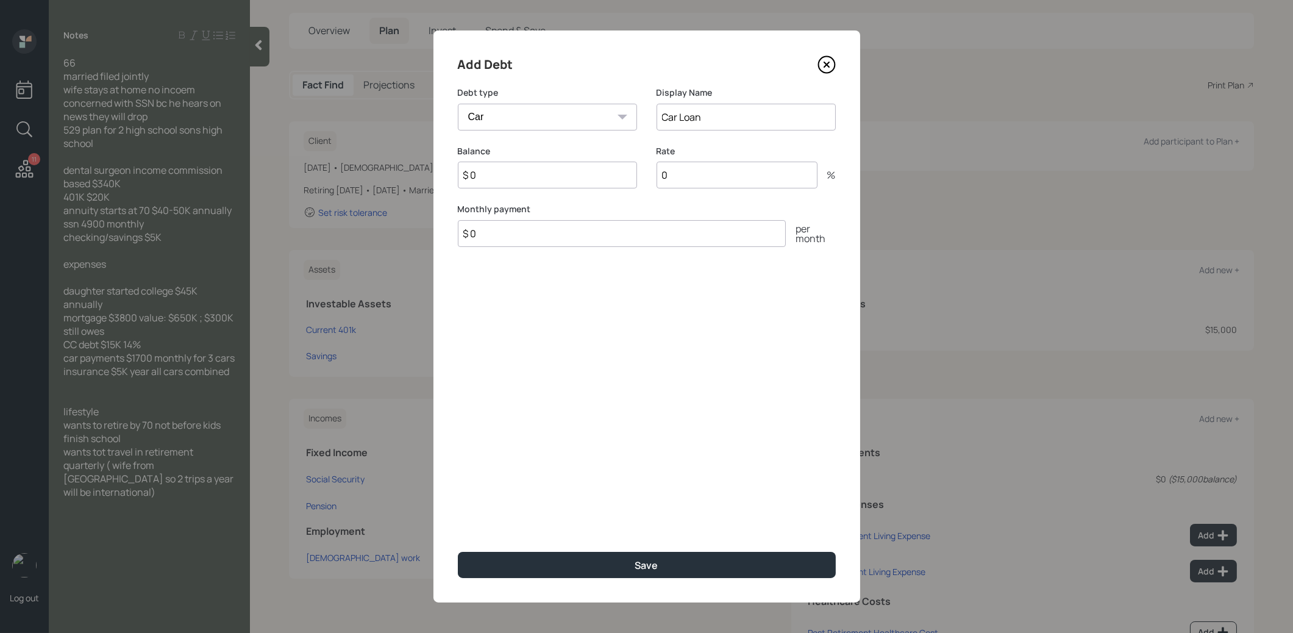
click at [497, 181] on input "$ 0" at bounding box center [547, 175] width 179 height 27
type input "$ 1"
click at [487, 238] on input "$ 0" at bounding box center [622, 233] width 328 height 27
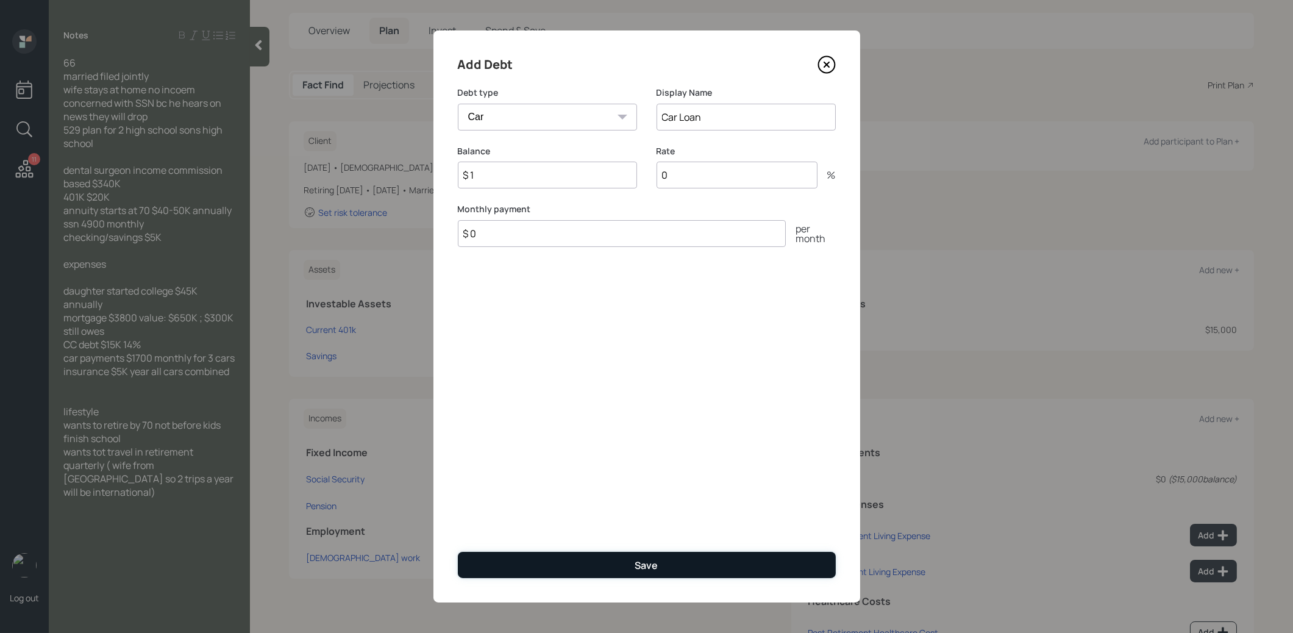
click at [555, 569] on button "Save" at bounding box center [647, 565] width 378 height 26
